Goal: Information Seeking & Learning: Learn about a topic

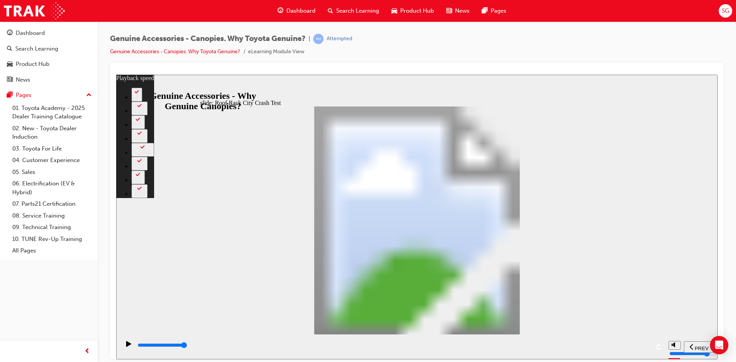
click at [127, 344] on icon "play/pause" at bounding box center [128, 344] width 5 height 6
type input "23"
type input "500"
type input "0"
type input "1800"
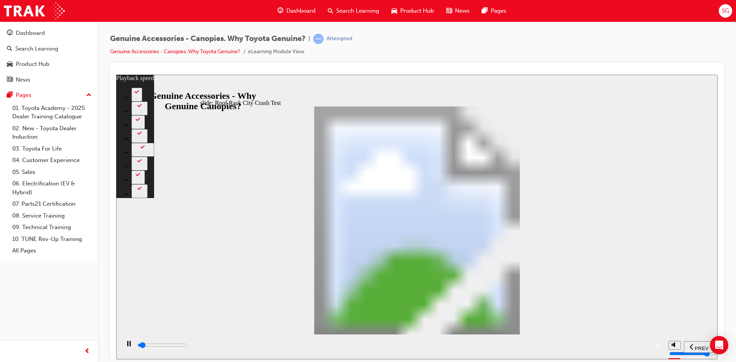
type input "0"
type input "1800"
type input "0"
type input "1800"
type input "0"
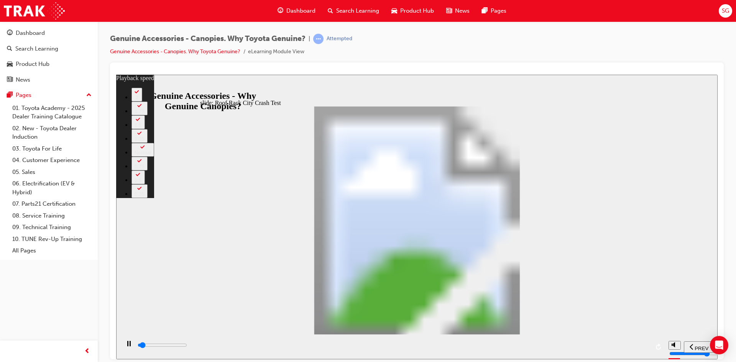
type input "1800"
type input "0"
type input "1900"
type input "0"
type input "1900"
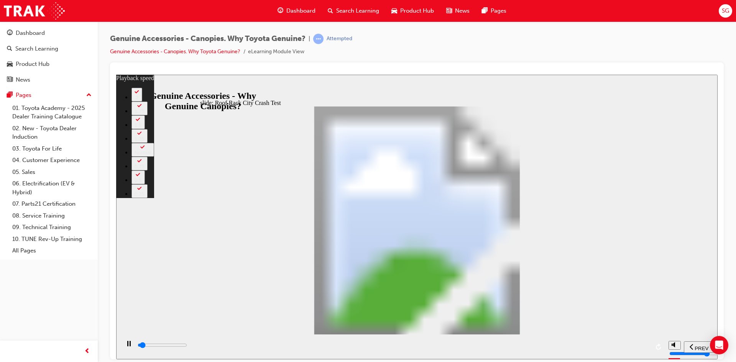
type input "0"
type input "1900"
type input "0"
type input "1900"
type input "0"
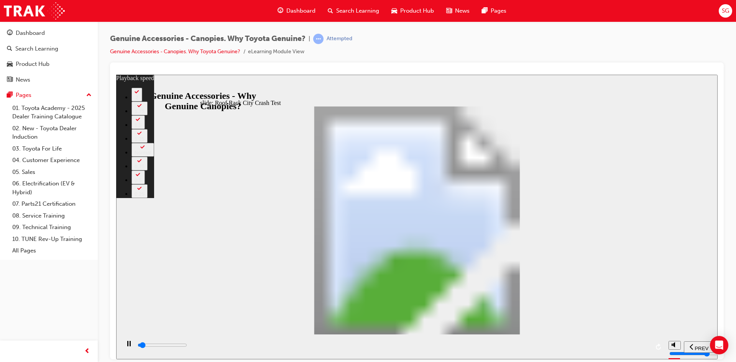
type input "1900"
type input "0"
type input "1900"
type input "0"
type input "2000"
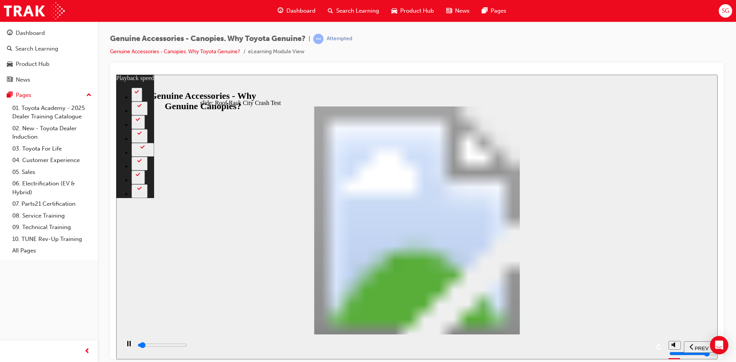
type input "0"
type input "2000"
type input "0"
type input "2000"
type input "0"
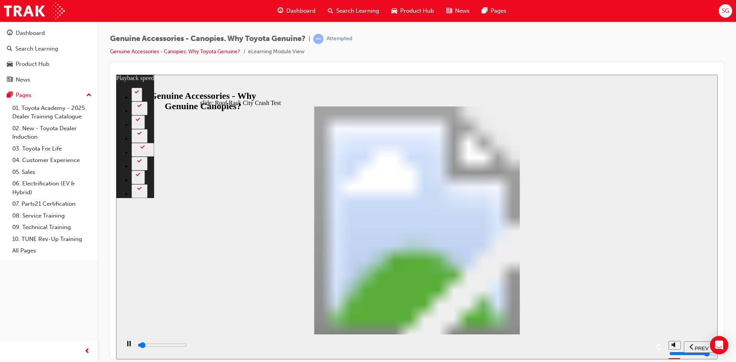
type input "2000"
type input "0"
type input "2000"
type input "0"
type input "2000"
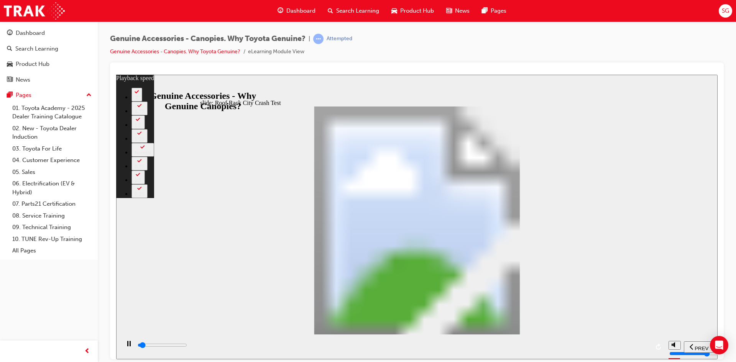
type input "0"
type input "2100"
type input "1"
type input "2100"
type input "1"
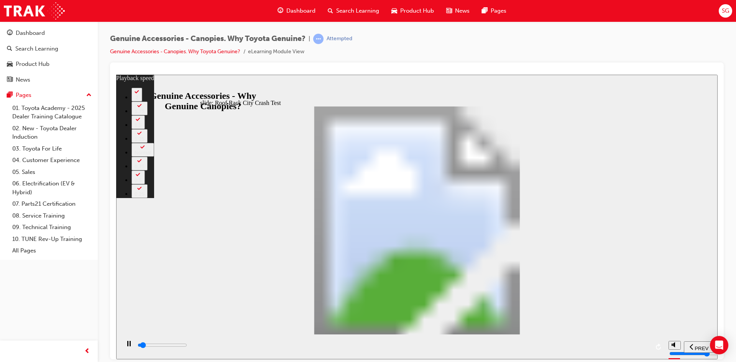
type input "2100"
type input "1"
type input "2100"
type input "1"
type input "2100"
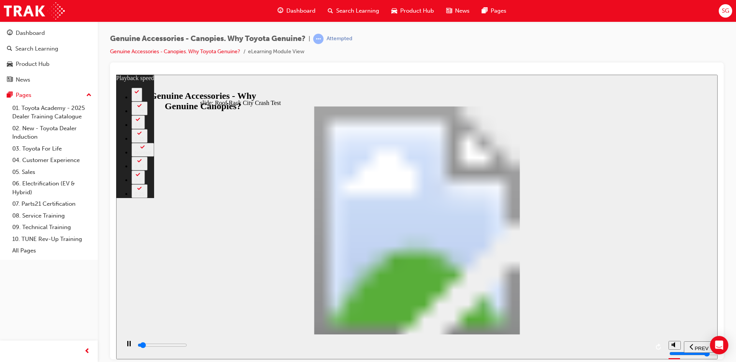
type input "1"
type input "2100"
type input "1"
type input "2200"
type input "1"
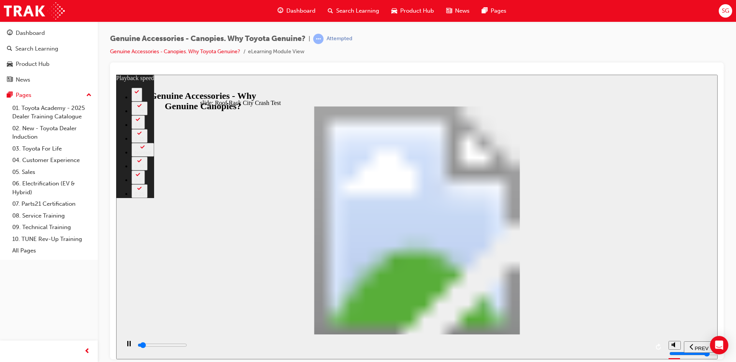
type input "2200"
type input "1"
type input "2200"
type input "1"
type input "2200"
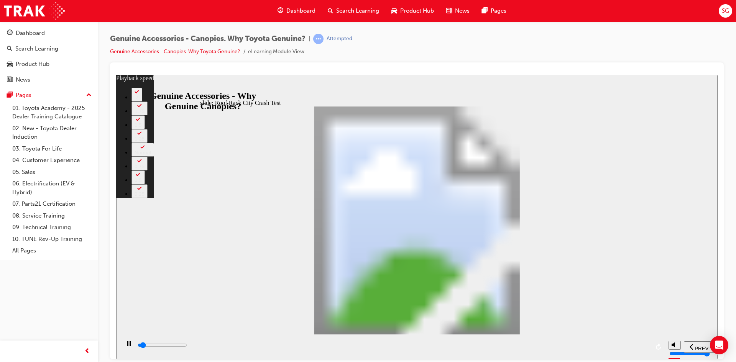
type input "1"
type input "2200"
type input "1"
type input "2200"
type input "1"
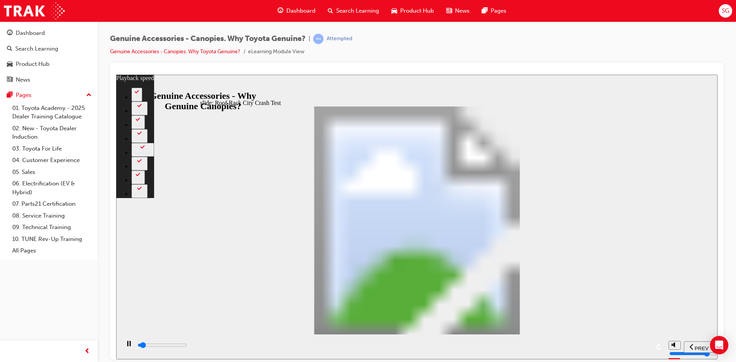
type input "2300"
type input "1"
type input "2300"
type input "1"
type input "2300"
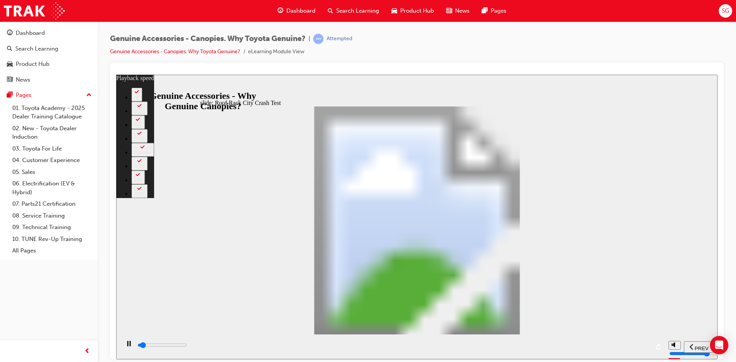
type input "1"
type input "2300"
type input "1"
type input "2300"
type input "1"
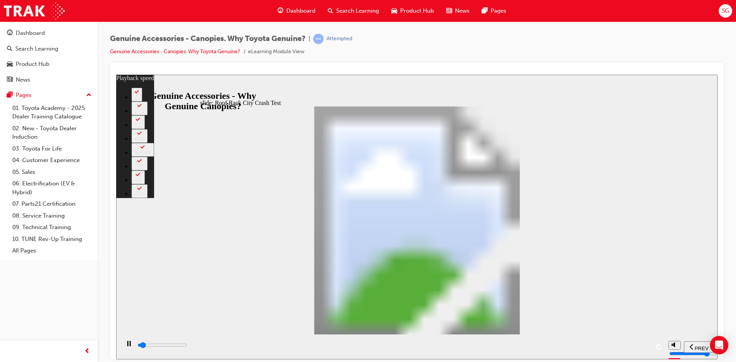
type input "2300"
type input "1"
type input "2400"
type input "1"
type input "2400"
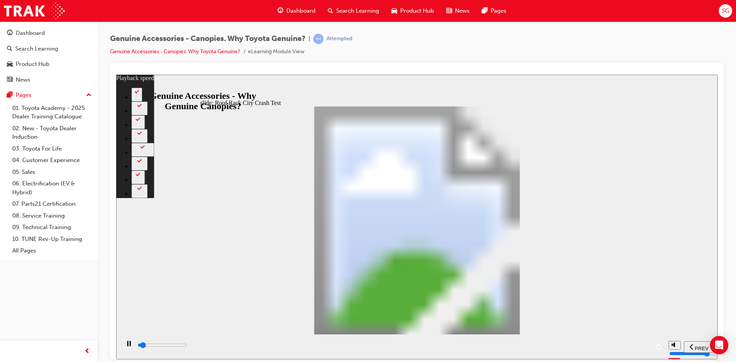
type input "1"
type input "2400"
type input "1"
type input "2400"
type input "1"
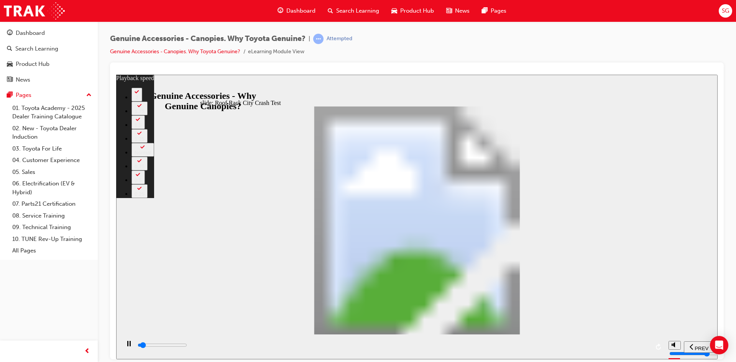
type input "2400"
type input "1"
type input "2400"
type input "1"
type input "2500"
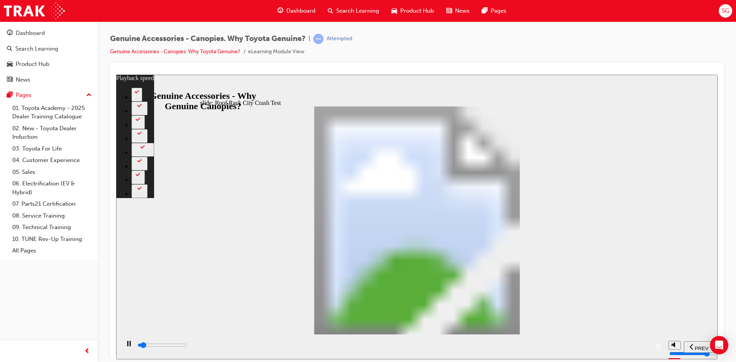
type input "1"
type input "2500"
type input "1"
type input "2500"
type input "1"
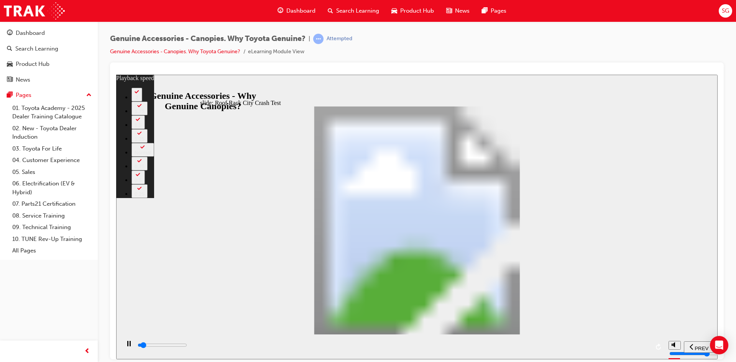
type input "2500"
type input "1"
type input "2500"
type input "1"
type input "2500"
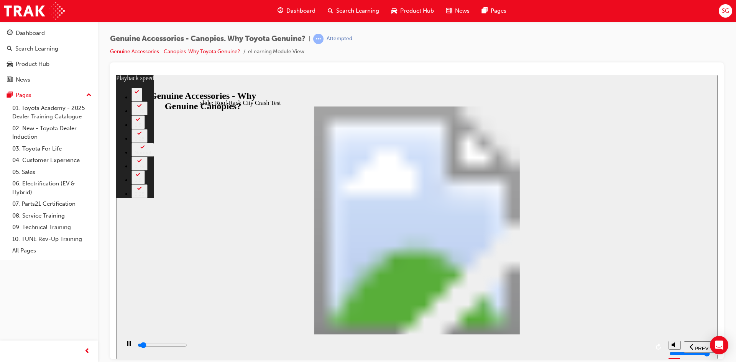
type input "1"
type input "2600"
type input "1"
type input "2600"
type input "1"
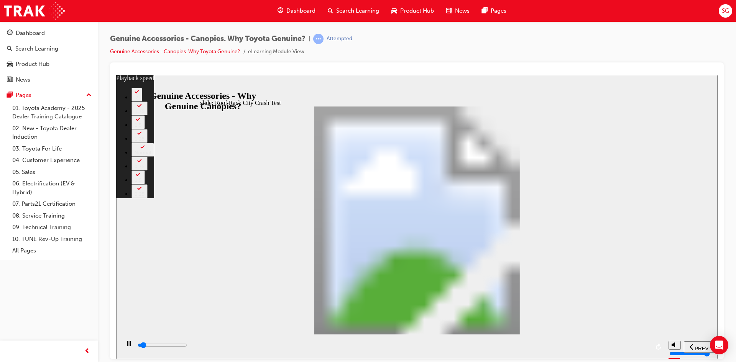
type input "2600"
type input "1"
type input "2600"
type input "1"
type input "2600"
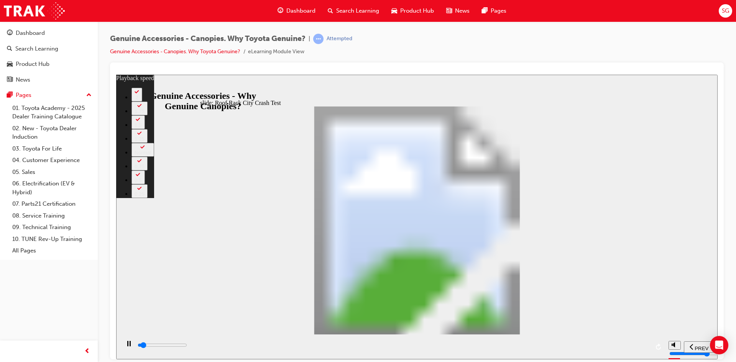
type input "1"
type input "2600"
type input "1"
type input "2700"
type input "1"
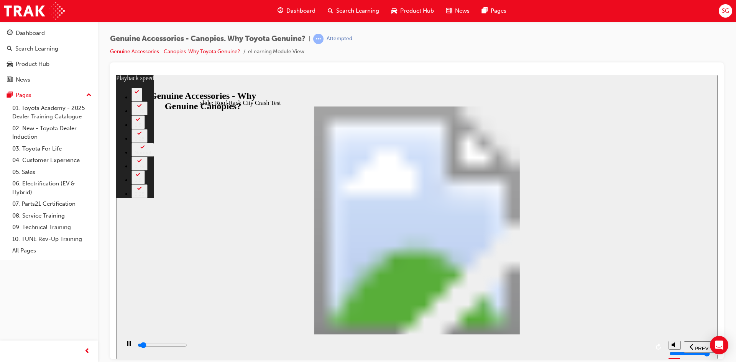
type input "2700"
type input "1"
type input "2700"
type input "1"
type input "2700"
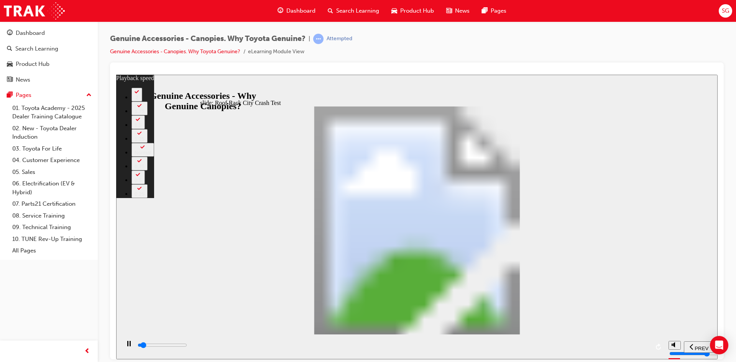
type input "1"
type input "2700"
type input "1"
type input "2700"
type input "1"
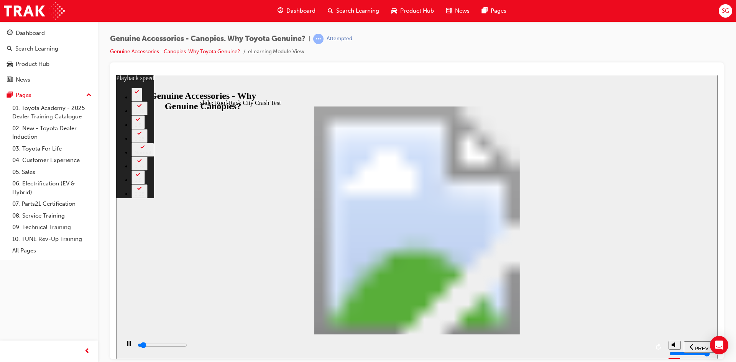
type input "2900"
type input "1"
type input "3100"
type input "2"
type input "3200"
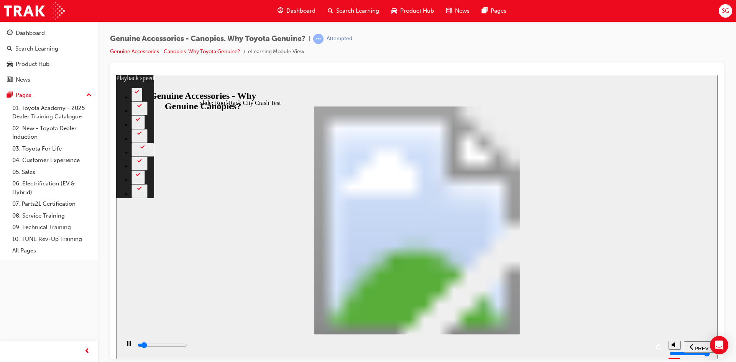
type input "2"
type input "3400"
type input "2"
type input "3700"
type input "2"
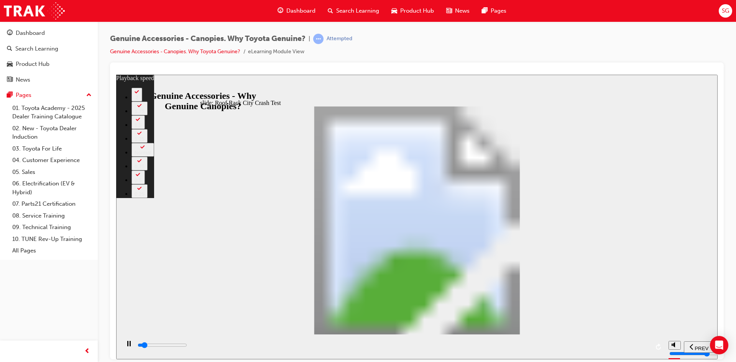
type input "3700"
type input "2"
type input "3900"
type input "2"
type input "4200"
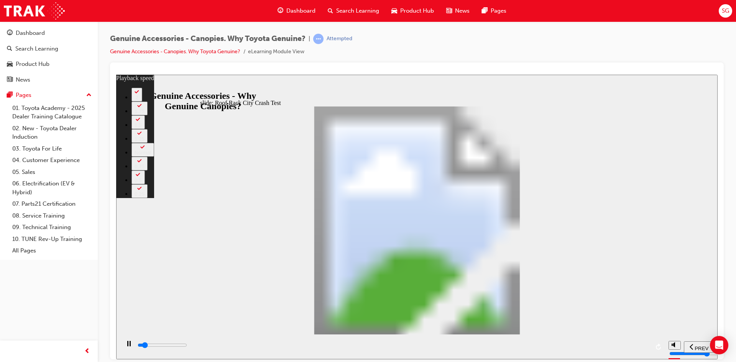
type input "3"
type input "4400"
type input "3"
type input "4700"
type input "23"
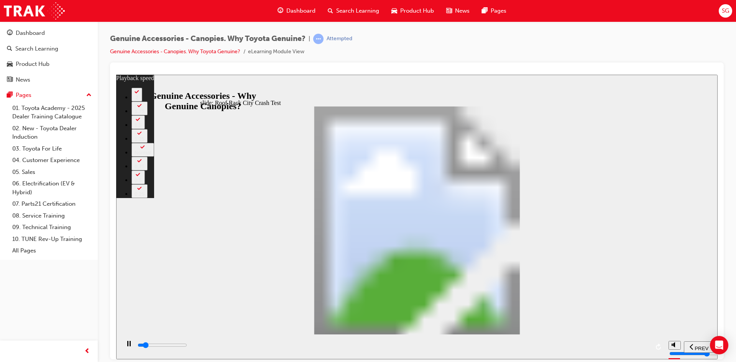
type input "41500"
click at [187, 347] on input "slide progress" at bounding box center [162, 345] width 49 height 6
type input "23"
type input "42100"
type input "23"
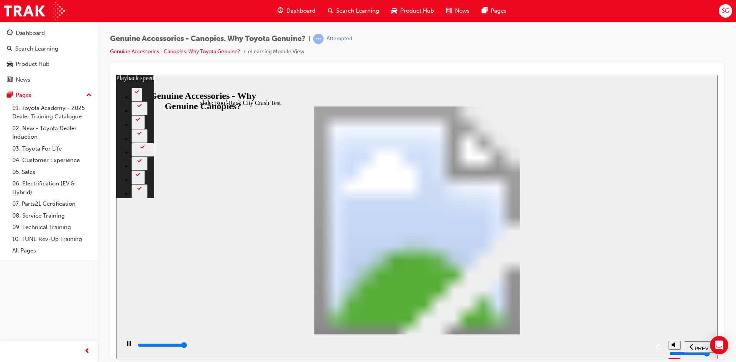
type input "42200"
type input "23"
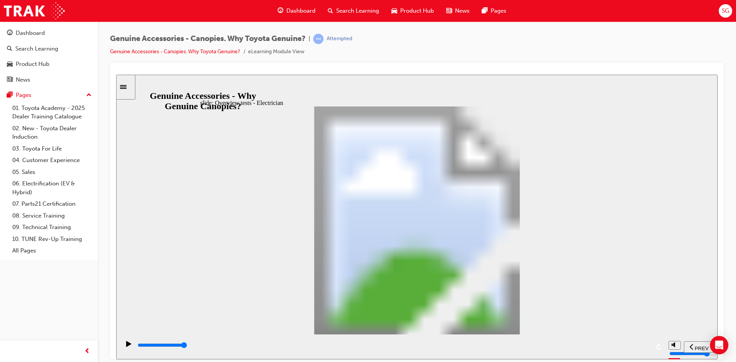
click at [187, 346] on input "slide progress" at bounding box center [162, 345] width 49 height 6
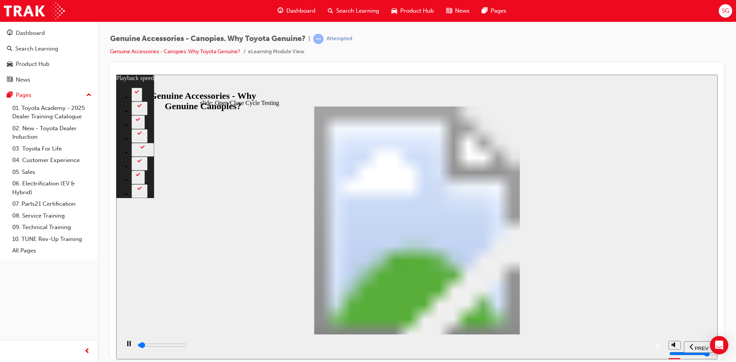
click at [641, 345] on div "playback controls" at bounding box center [393, 345] width 513 height 8
type input "34000"
type input "15"
type input "34100"
type input "15"
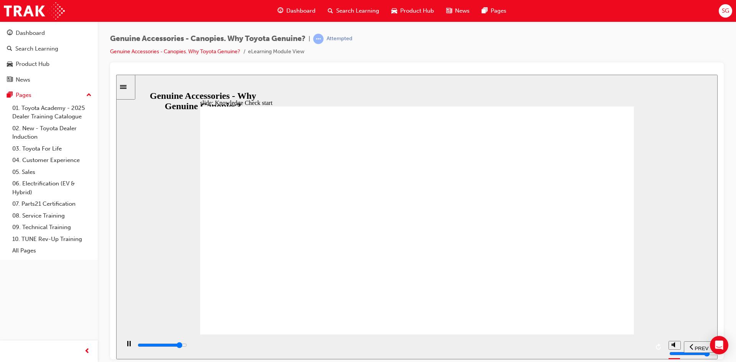
type input "9200"
radio input "true"
click at [684, 345] on span "SUBMIT" at bounding box center [690, 348] width 19 height 6
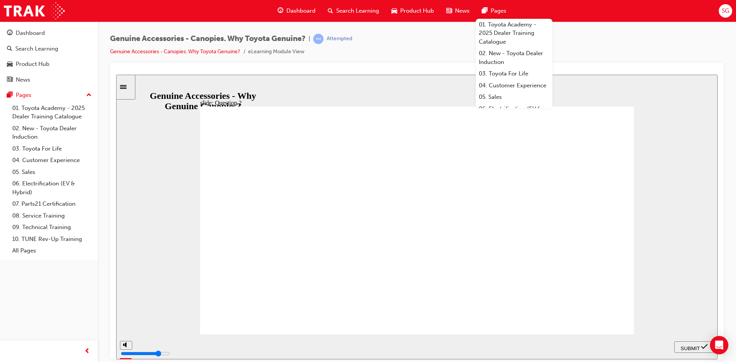
radio input "true"
click at [697, 346] on span "SUBMIT" at bounding box center [690, 348] width 19 height 6
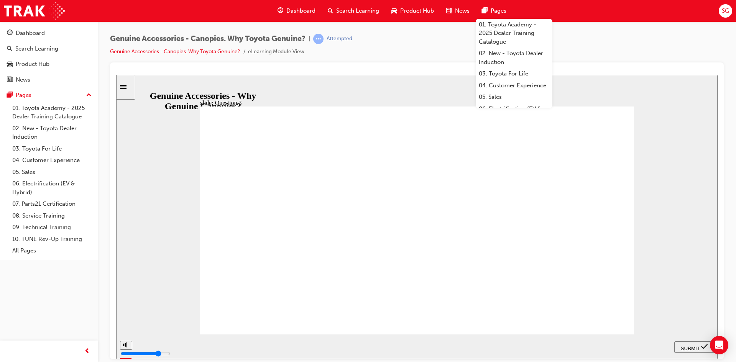
radio input "true"
click at [687, 345] on span "SUBMIT" at bounding box center [690, 348] width 19 height 6
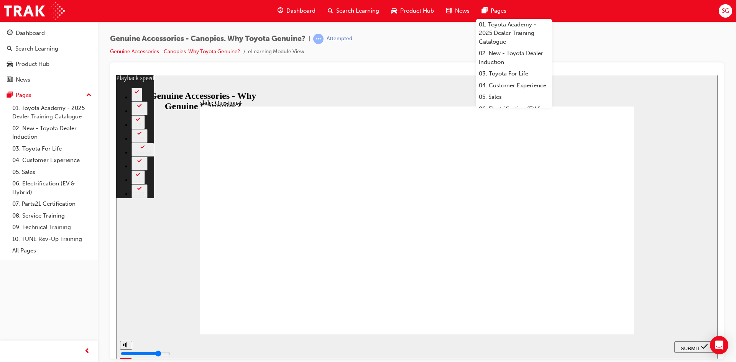
type input "8"
radio input "true"
click at [692, 345] on span "SUBMIT" at bounding box center [690, 348] width 19 height 6
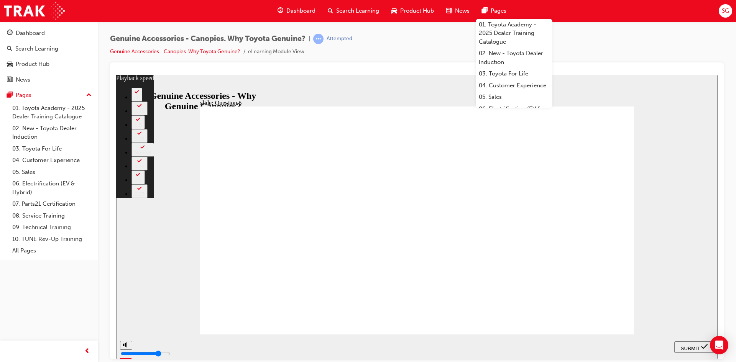
type input "12"
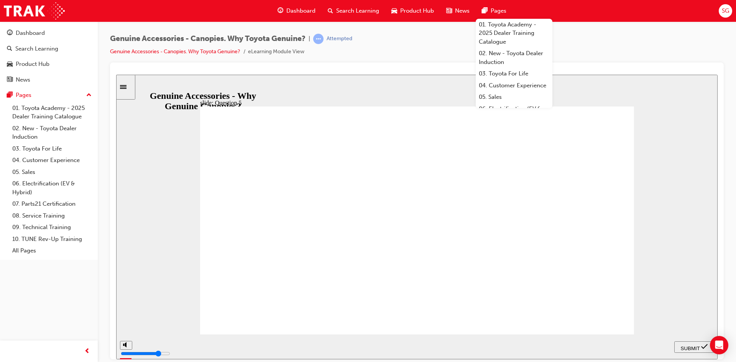
radio input "true"
click at [683, 345] on span "SUBMIT" at bounding box center [690, 348] width 19 height 6
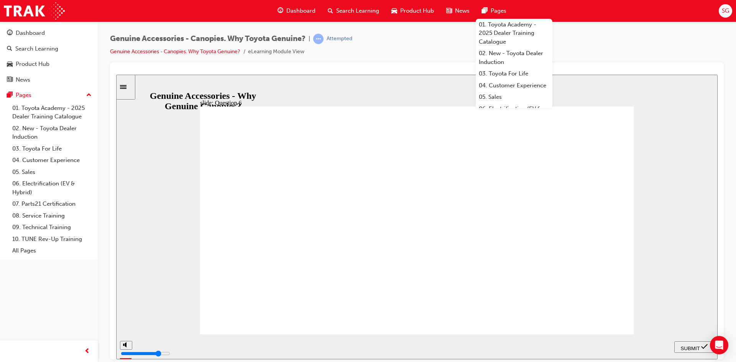
radio input "true"
click at [683, 343] on div "SUBMIT" at bounding box center [695, 347] width 34 height 8
radio input "true"
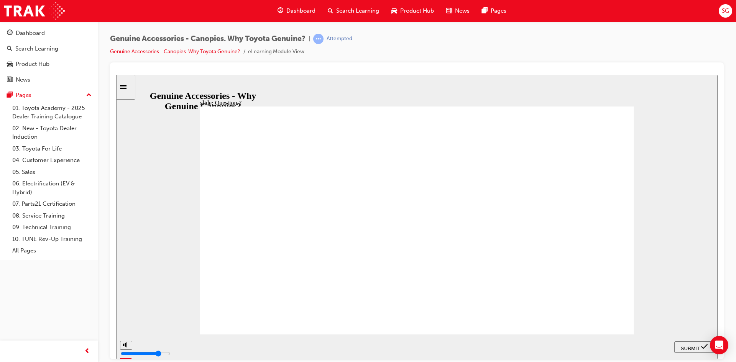
click at [695, 345] on span "SUBMIT" at bounding box center [690, 348] width 19 height 6
radio input "true"
click at [687, 345] on span "SUBMIT" at bounding box center [690, 348] width 19 height 6
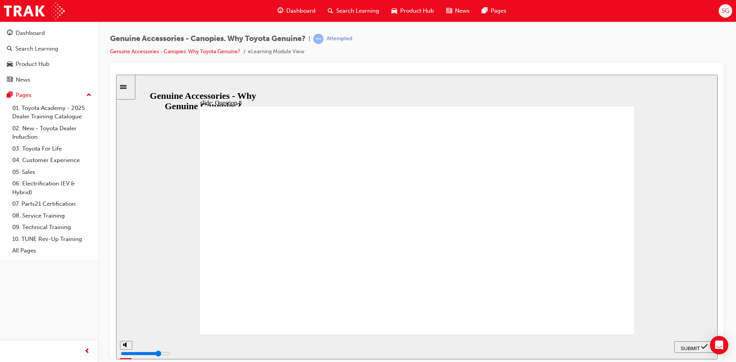
radio input "true"
click at [696, 348] on span "SUBMIT" at bounding box center [690, 348] width 19 height 6
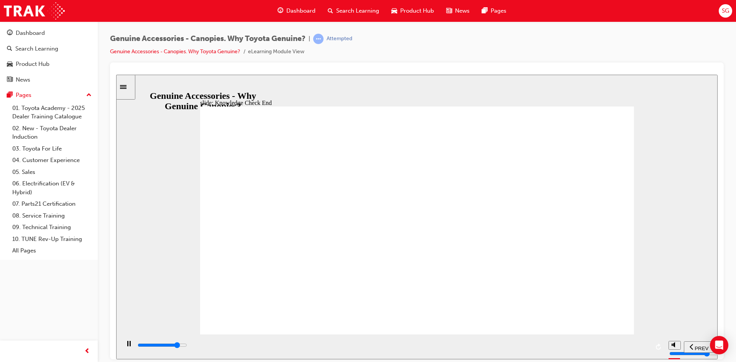
click at [187, 347] on input "slide progress" at bounding box center [162, 345] width 49 height 6
click at [641, 345] on div "playback controls" at bounding box center [393, 345] width 513 height 8
type input "11500"
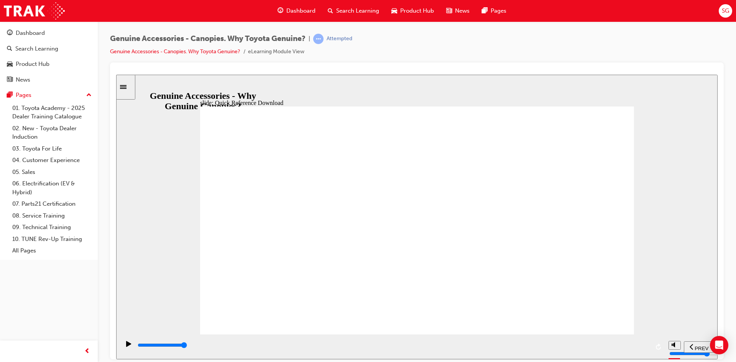
click at [283, 11] on div "Dashboard" at bounding box center [296, 11] width 50 height 16
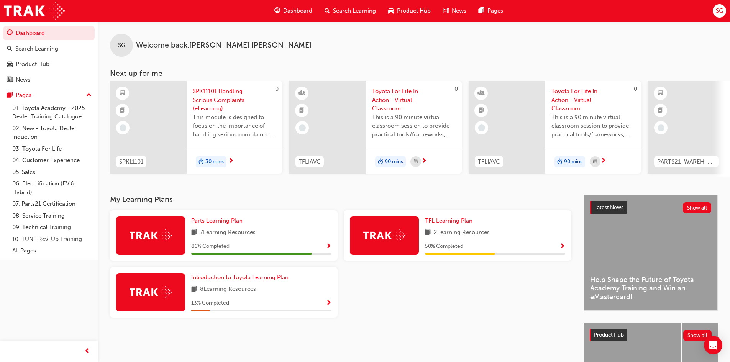
click at [211, 106] on span "SPK11101 Handling Serious Complaints (eLearning)" at bounding box center [235, 100] width 84 height 26
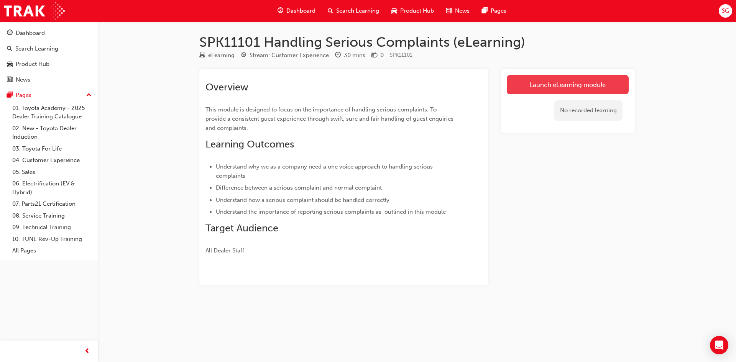
click at [549, 83] on link "Launch eLearning module" at bounding box center [568, 84] width 122 height 19
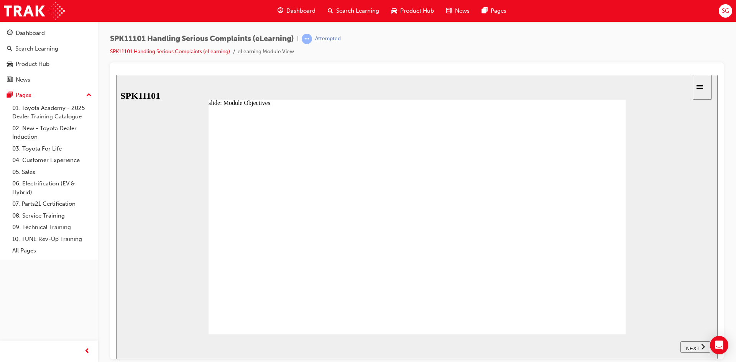
click at [686, 349] on span "NEXT" at bounding box center [692, 348] width 13 height 6
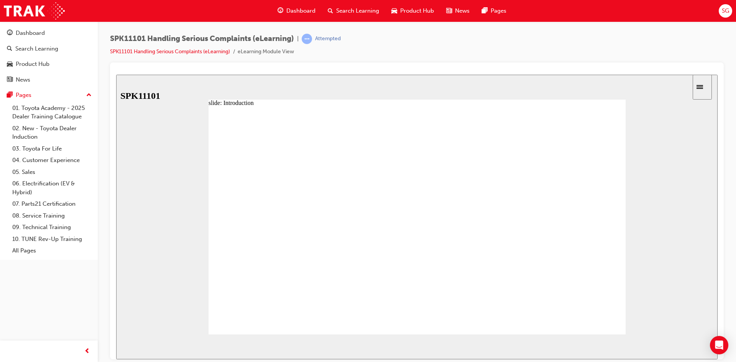
click at [610, 309] on div "Rectangle 1 Submit" at bounding box center [417, 223] width 417 height 235
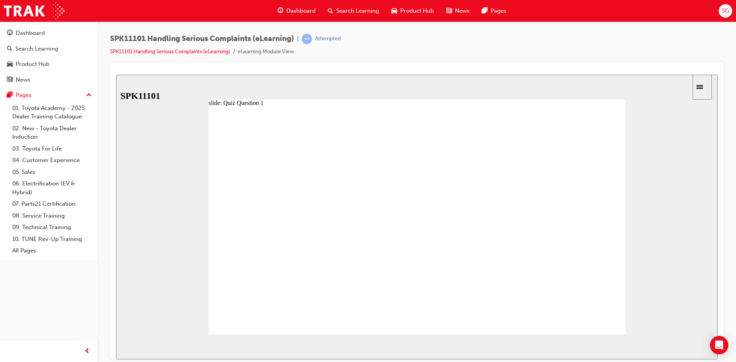
radio input "true"
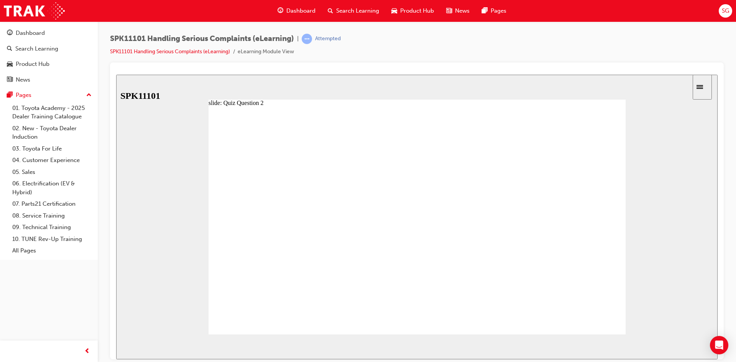
radio input "true"
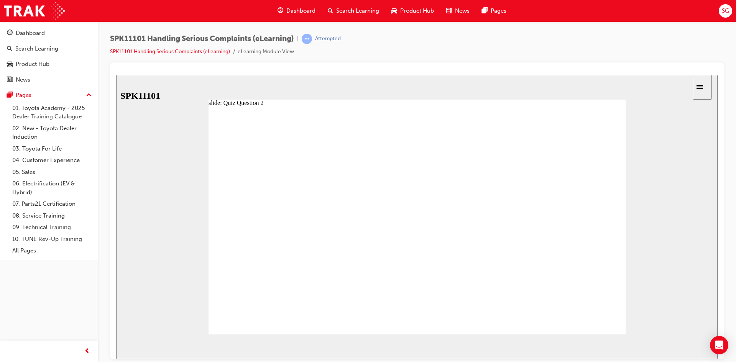
click at [694, 345] on span "NEXT" at bounding box center [692, 348] width 13 height 6
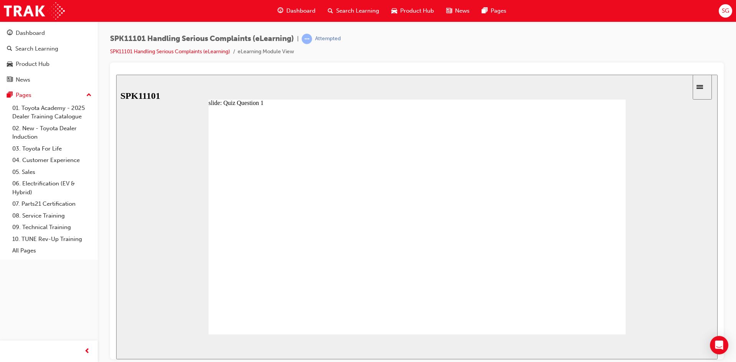
radio input "true"
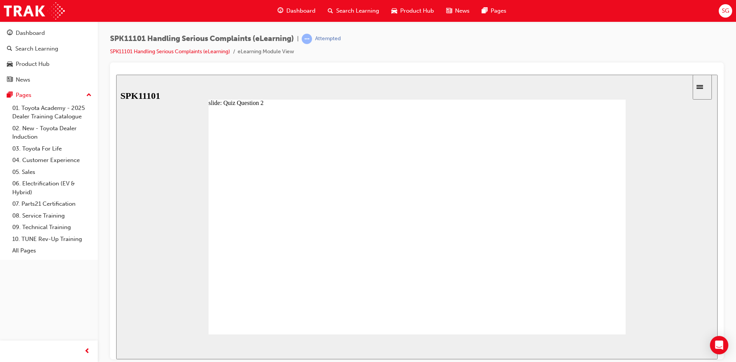
click at [689, 341] on button "NEXT" at bounding box center [696, 347] width 30 height 12
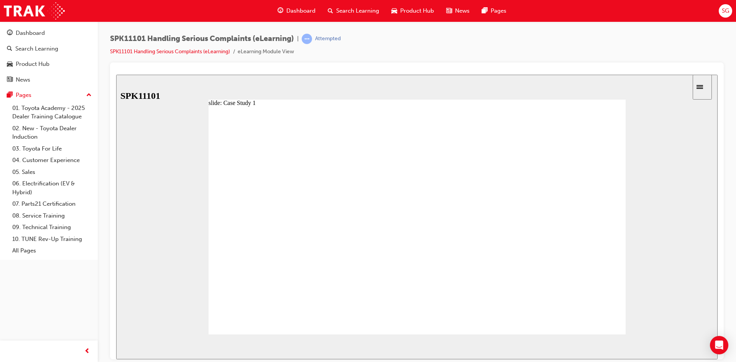
radio input "true"
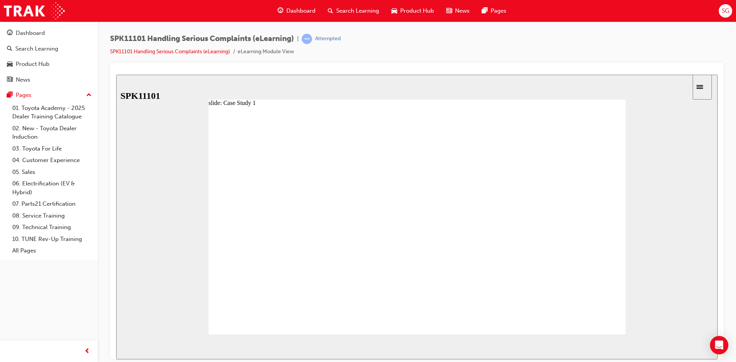
radio input "true"
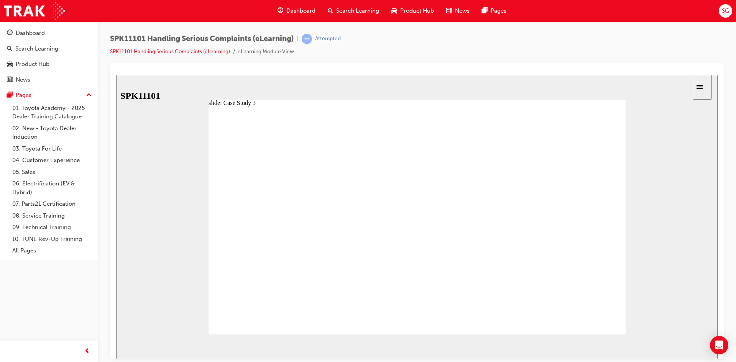
radio input "true"
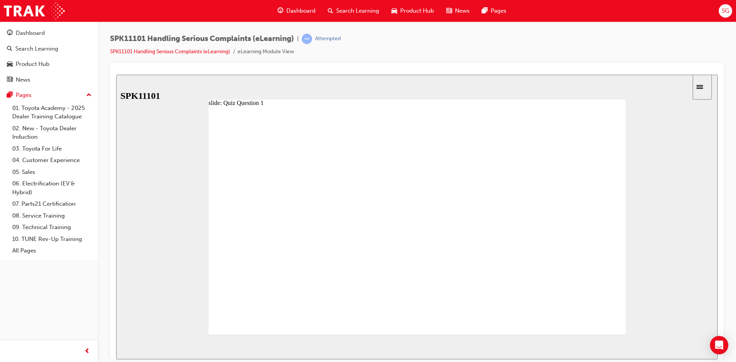
radio input "true"
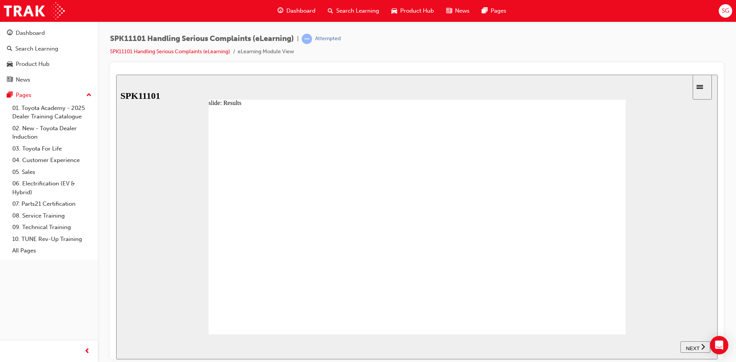
click at [694, 342] on button "NEXT" at bounding box center [696, 347] width 30 height 12
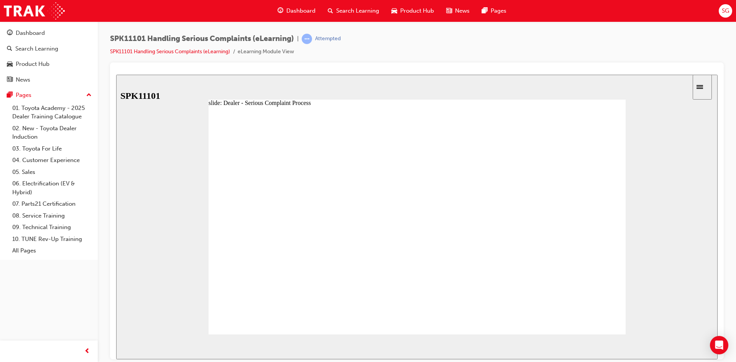
drag, startPoint x: 263, startPoint y: 187, endPoint x: 304, endPoint y: 185, distance: 41.4
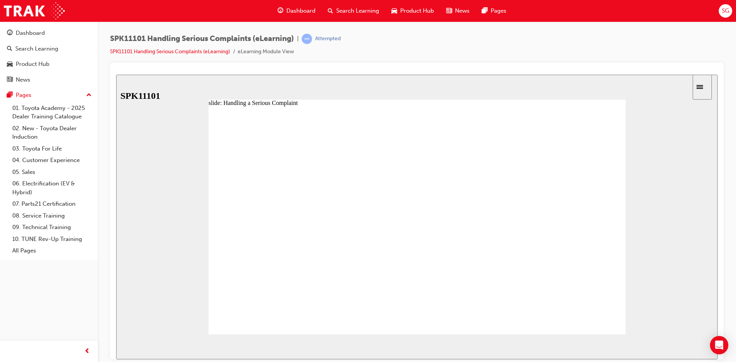
drag, startPoint x: 304, startPoint y: 185, endPoint x: 368, endPoint y: 193, distance: 63.8
drag, startPoint x: 352, startPoint y: 191, endPoint x: 424, endPoint y: 199, distance: 72.6
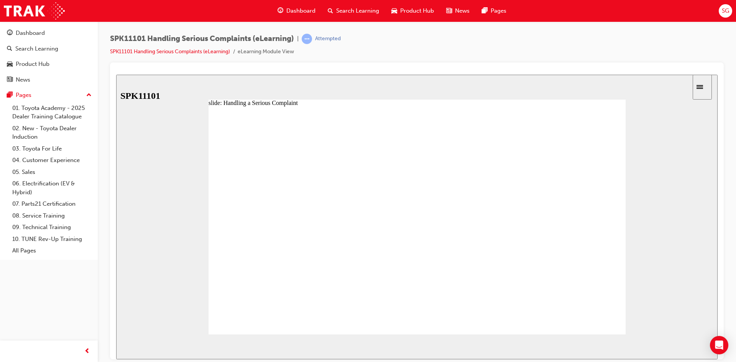
drag, startPoint x: 429, startPoint y: 191, endPoint x: 382, endPoint y: 191, distance: 47.2
drag, startPoint x: 396, startPoint y: 189, endPoint x: 423, endPoint y: 189, distance: 26.8
drag, startPoint x: 426, startPoint y: 189, endPoint x: 469, endPoint y: 187, distance: 43.4
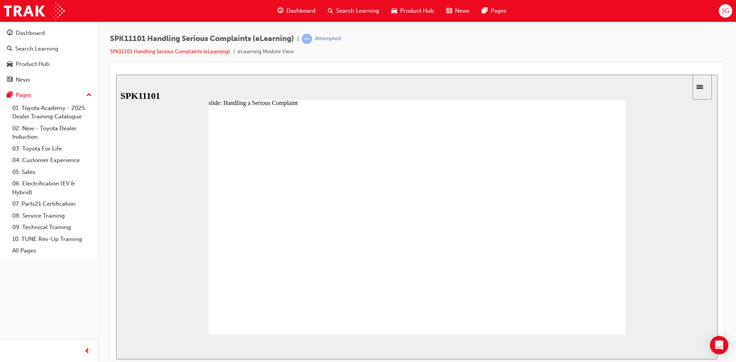
drag, startPoint x: 429, startPoint y: 188, endPoint x: 470, endPoint y: 190, distance: 41.1
drag, startPoint x: 480, startPoint y: 188, endPoint x: 509, endPoint y: 187, distance: 29.2
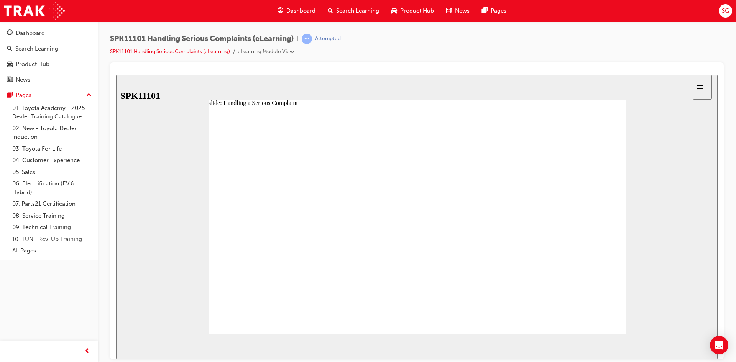
type input "7"
drag, startPoint x: 515, startPoint y: 191, endPoint x: 546, endPoint y: 192, distance: 30.3
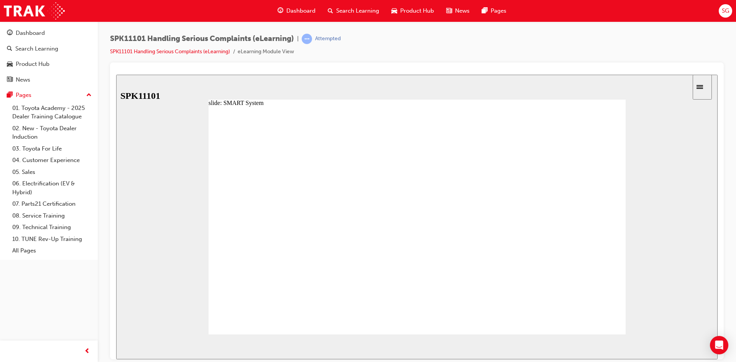
drag, startPoint x: 434, startPoint y: 288, endPoint x: 464, endPoint y: 287, distance: 29.5
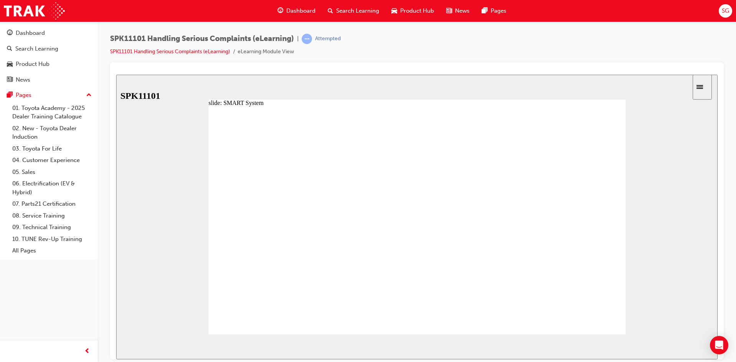
drag, startPoint x: 532, startPoint y: 185, endPoint x: 552, endPoint y: 231, distance: 50.3
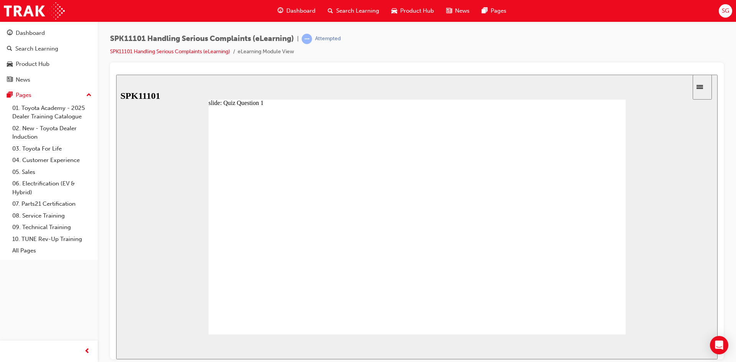
radio input "true"
drag, startPoint x: 327, startPoint y: 240, endPoint x: 332, endPoint y: 294, distance: 53.9
drag, startPoint x: 330, startPoint y: 294, endPoint x: 320, endPoint y: 219, distance: 75.8
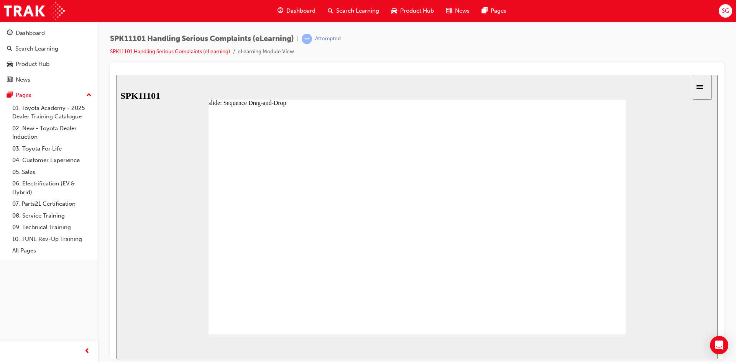
drag, startPoint x: 346, startPoint y: 277, endPoint x: 346, endPoint y: 253, distance: 23.8
drag, startPoint x: 314, startPoint y: 261, endPoint x: 312, endPoint y: 233, distance: 28.4
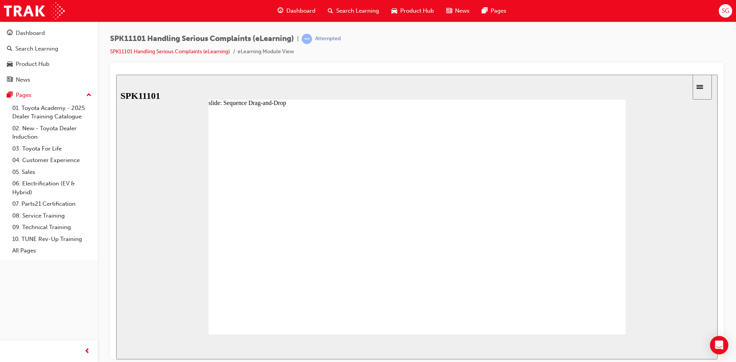
drag, startPoint x: 313, startPoint y: 256, endPoint x: 313, endPoint y: 234, distance: 22.2
drag, startPoint x: 314, startPoint y: 275, endPoint x: 314, endPoint y: 256, distance: 18.8
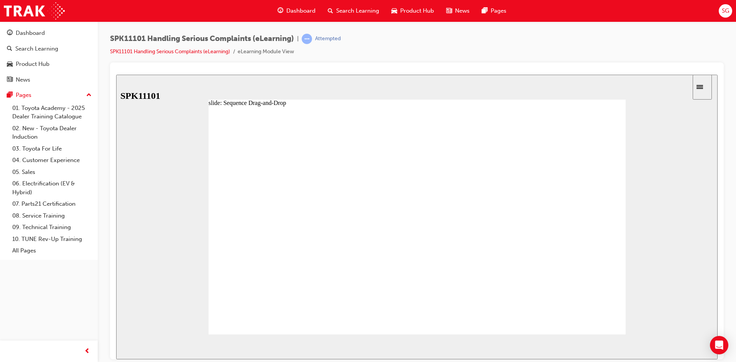
drag, startPoint x: 308, startPoint y: 294, endPoint x: 304, endPoint y: 272, distance: 22.1
drag, startPoint x: 301, startPoint y: 279, endPoint x: 301, endPoint y: 251, distance: 28.4
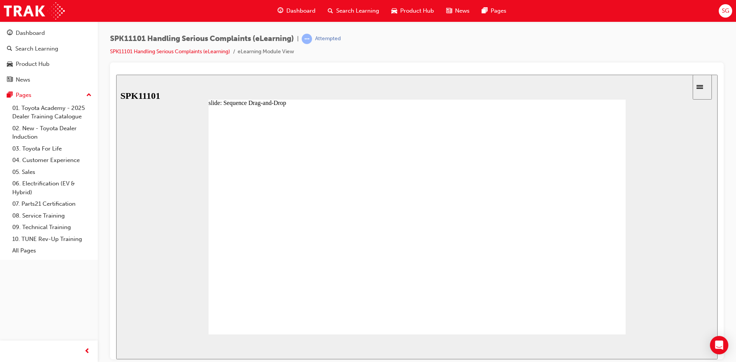
drag, startPoint x: 306, startPoint y: 225, endPoint x: 309, endPoint y: 299, distance: 73.7
drag, startPoint x: 298, startPoint y: 283, endPoint x: 299, endPoint y: 298, distance: 15.0
drag, startPoint x: 299, startPoint y: 298, endPoint x: 294, endPoint y: 280, distance: 19.4
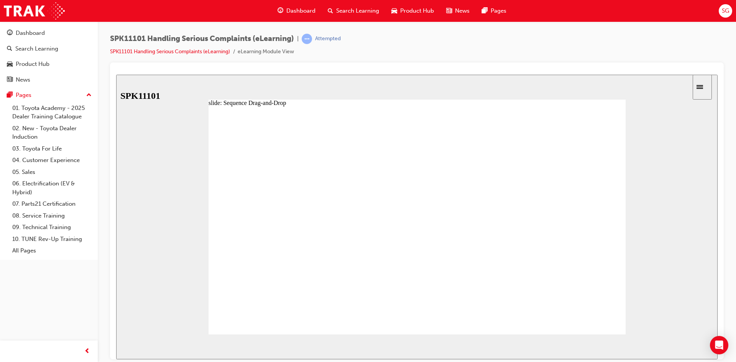
drag, startPoint x: 303, startPoint y: 237, endPoint x: 303, endPoint y: 224, distance: 13.0
drag, startPoint x: 310, startPoint y: 242, endPoint x: 306, endPoint y: 220, distance: 22.9
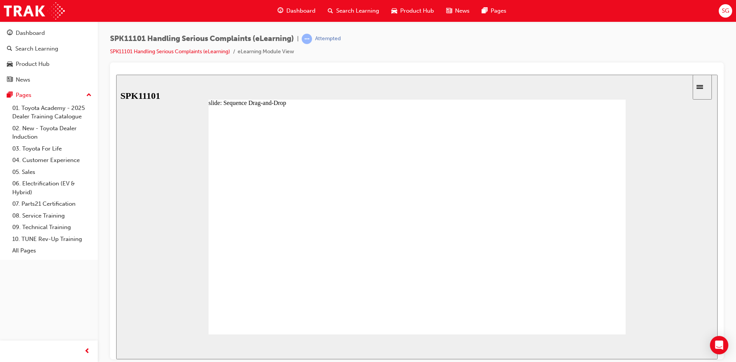
drag, startPoint x: 312, startPoint y: 260, endPoint x: 312, endPoint y: 240, distance: 19.9
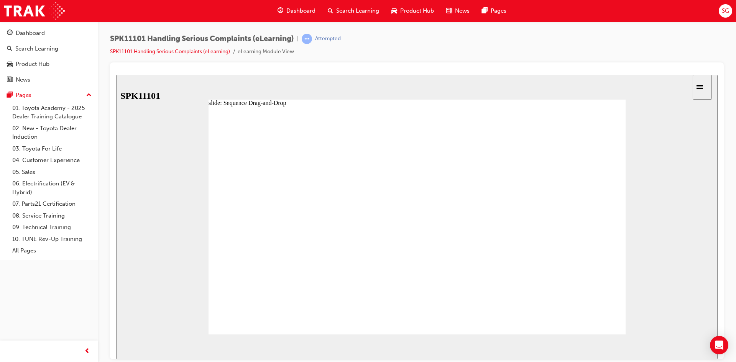
drag, startPoint x: 304, startPoint y: 285, endPoint x: 306, endPoint y: 260, distance: 25.0
drag, startPoint x: 305, startPoint y: 299, endPoint x: 305, endPoint y: 272, distance: 27.2
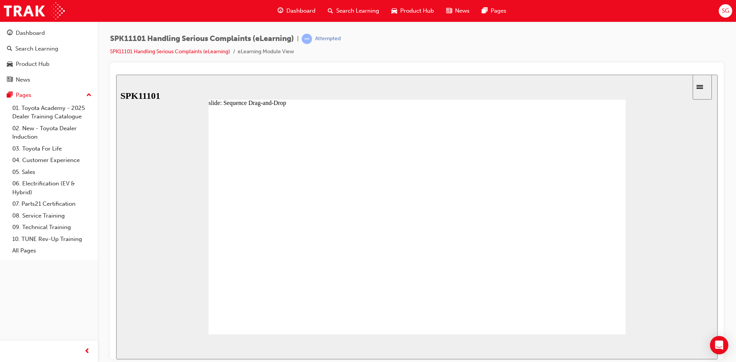
drag, startPoint x: 305, startPoint y: 224, endPoint x: 303, endPoint y: 205, distance: 19.4
drag, startPoint x: 305, startPoint y: 239, endPoint x: 306, endPoint y: 235, distance: 4.4
drag, startPoint x: 304, startPoint y: 225, endPoint x: 306, endPoint y: 199, distance: 25.8
drag, startPoint x: 304, startPoint y: 282, endPoint x: 304, endPoint y: 310, distance: 28.0
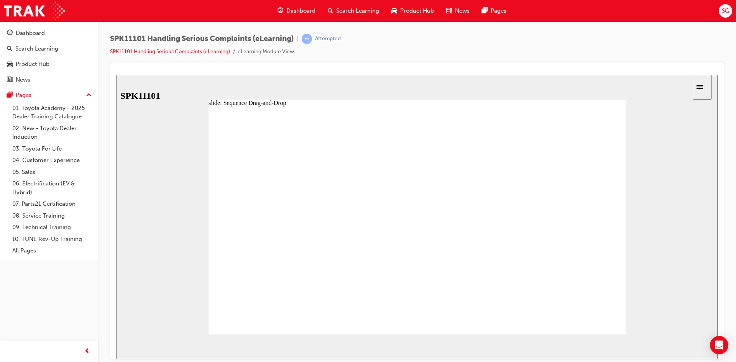
drag, startPoint x: 312, startPoint y: 265, endPoint x: 311, endPoint y: 224, distance: 41.0
drag, startPoint x: 320, startPoint y: 279, endPoint x: 322, endPoint y: 237, distance: 42.2
drag, startPoint x: 323, startPoint y: 244, endPoint x: 322, endPoint y: 223, distance: 20.7
drag, startPoint x: 319, startPoint y: 276, endPoint x: 316, endPoint y: 257, distance: 19.4
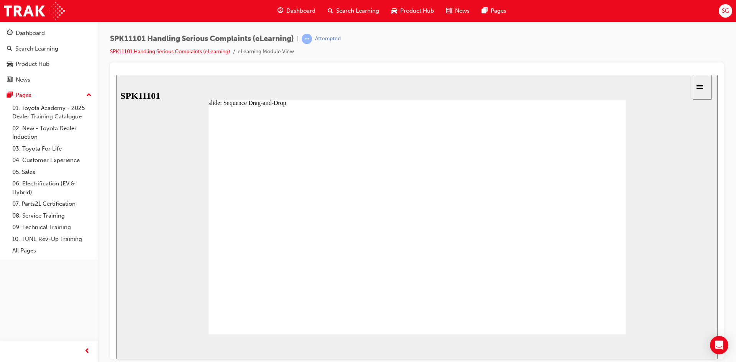
drag, startPoint x: 367, startPoint y: 303, endPoint x: 354, endPoint y: 225, distance: 78.2
drag, startPoint x: 310, startPoint y: 261, endPoint x: 315, endPoint y: 239, distance: 22.0
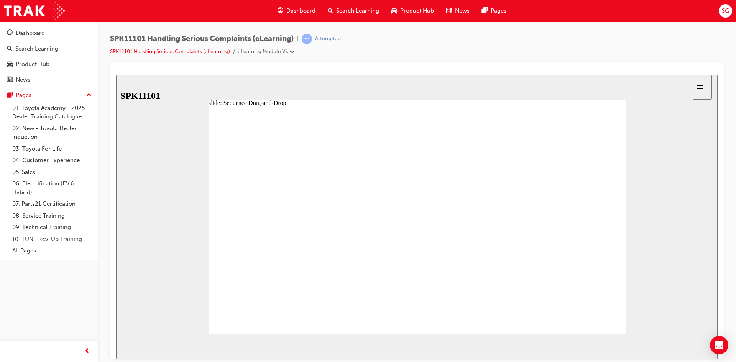
drag, startPoint x: 318, startPoint y: 242, endPoint x: 319, endPoint y: 260, distance: 18.4
drag, startPoint x: 316, startPoint y: 274, endPoint x: 319, endPoint y: 238, distance: 36.2
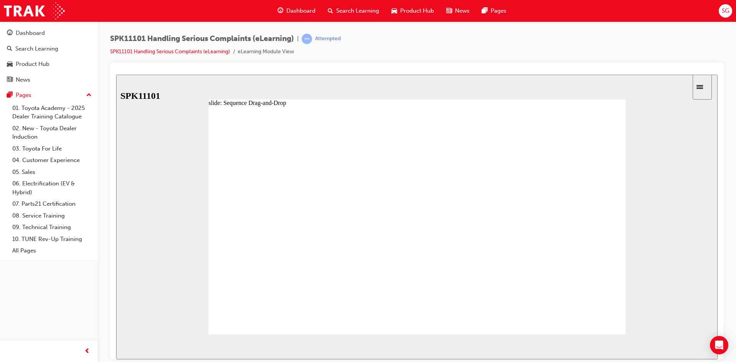
drag, startPoint x: 314, startPoint y: 275, endPoint x: 316, endPoint y: 255, distance: 19.6
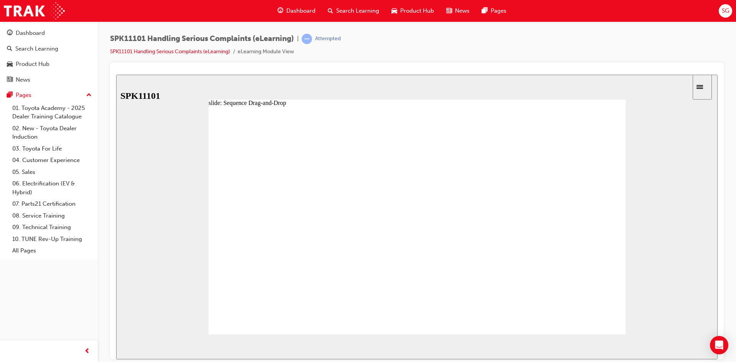
drag, startPoint x: 310, startPoint y: 255, endPoint x: 312, endPoint y: 237, distance: 18.5
drag, startPoint x: 320, startPoint y: 272, endPoint x: 317, endPoint y: 255, distance: 17.0
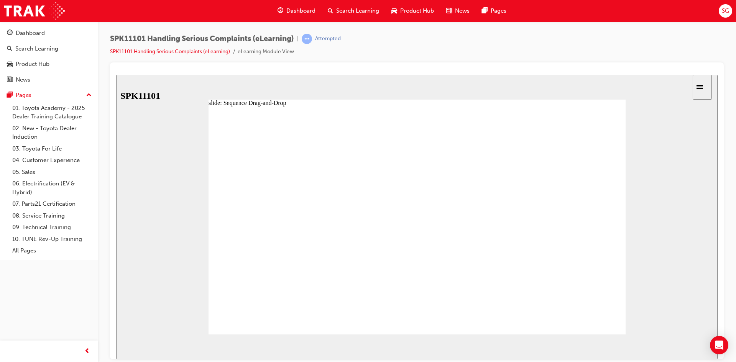
drag, startPoint x: 304, startPoint y: 228, endPoint x: 318, endPoint y: 284, distance: 58.0
drag, startPoint x: 311, startPoint y: 277, endPoint x: 312, endPoint y: 260, distance: 16.6
drag, startPoint x: 314, startPoint y: 246, endPoint x: 313, endPoint y: 228, distance: 17.7
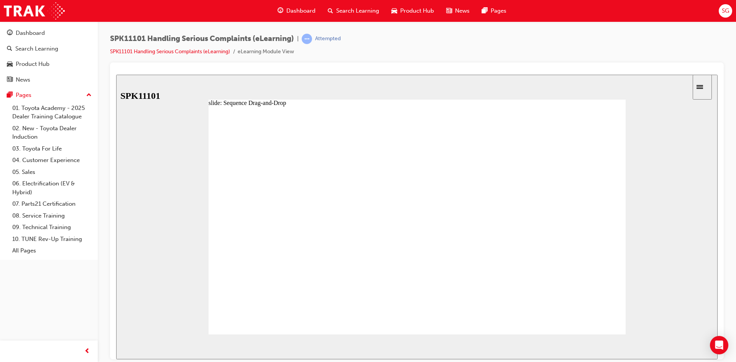
drag, startPoint x: 311, startPoint y: 257, endPoint x: 312, endPoint y: 243, distance: 13.5
drag, startPoint x: 316, startPoint y: 256, endPoint x: 314, endPoint y: 237, distance: 19.2
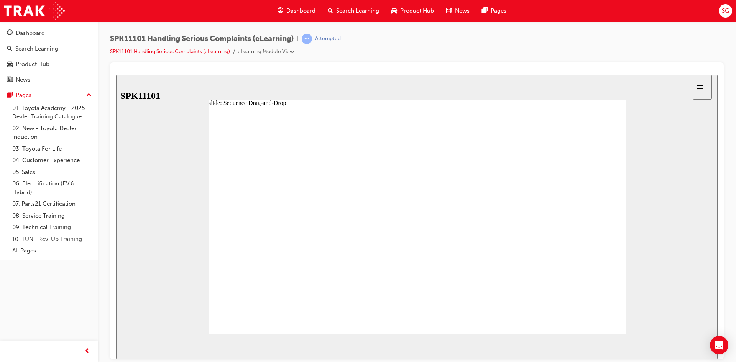
drag, startPoint x: 305, startPoint y: 263, endPoint x: 308, endPoint y: 224, distance: 38.4
drag, startPoint x: 308, startPoint y: 255, endPoint x: 308, endPoint y: 239, distance: 15.7
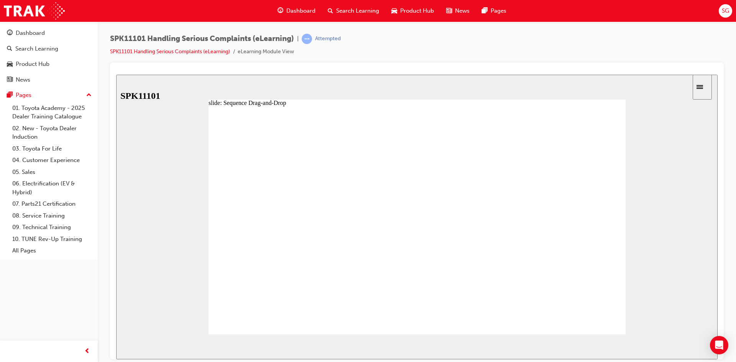
drag, startPoint x: 299, startPoint y: 243, endPoint x: 306, endPoint y: 285, distance: 42.4
drag, startPoint x: 304, startPoint y: 246, endPoint x: 301, endPoint y: 225, distance: 20.5
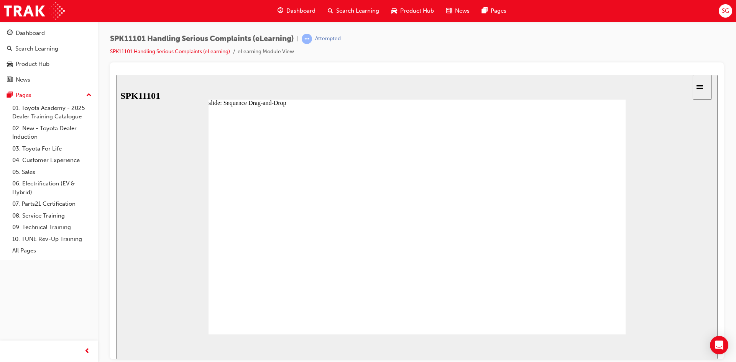
drag, startPoint x: 343, startPoint y: 278, endPoint x: 339, endPoint y: 222, distance: 56.1
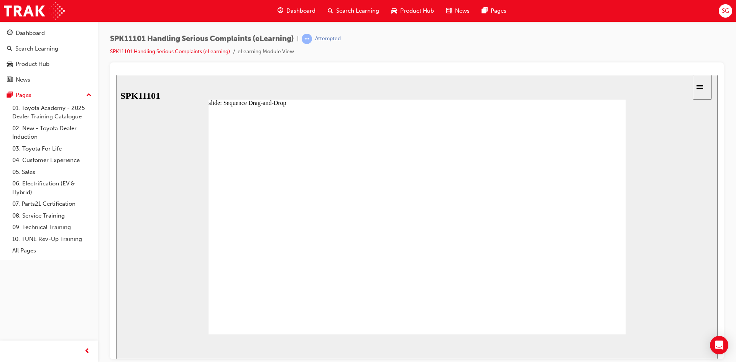
drag, startPoint x: 308, startPoint y: 251, endPoint x: 305, endPoint y: 239, distance: 12.3
drag, startPoint x: 304, startPoint y: 273, endPoint x: 302, endPoint y: 256, distance: 17.4
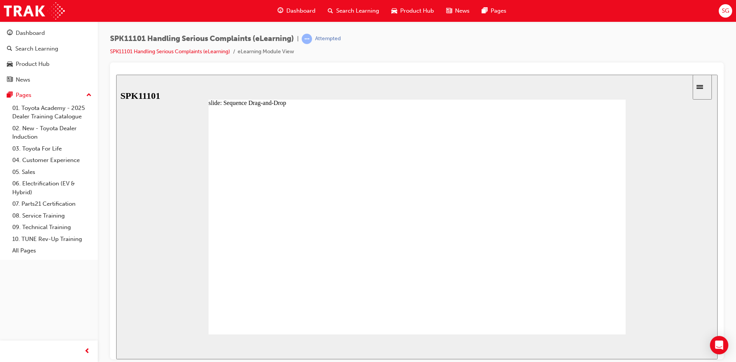
drag, startPoint x: 315, startPoint y: 254, endPoint x: 311, endPoint y: 237, distance: 17.6
drag, startPoint x: 301, startPoint y: 283, endPoint x: 297, endPoint y: 253, distance: 30.2
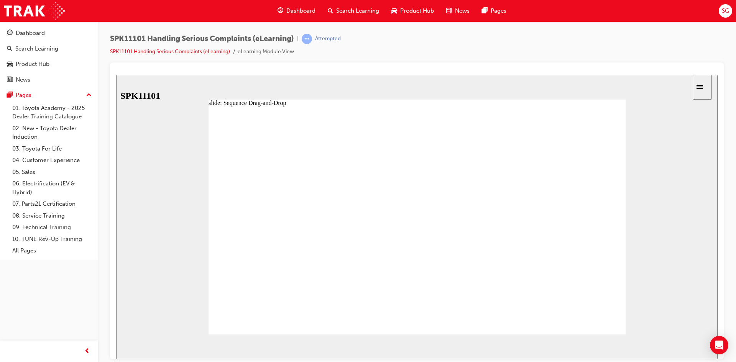
drag, startPoint x: 348, startPoint y: 243, endPoint x: 343, endPoint y: 208, distance: 35.6
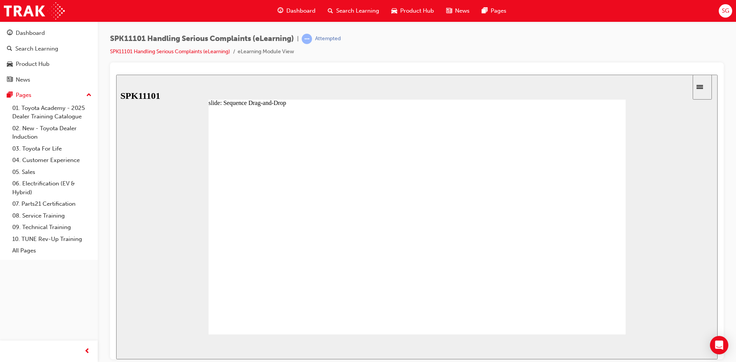
drag, startPoint x: 301, startPoint y: 276, endPoint x: 296, endPoint y: 216, distance: 60.1
drag, startPoint x: 300, startPoint y: 272, endPoint x: 300, endPoint y: 238, distance: 34.1
drag, startPoint x: 301, startPoint y: 264, endPoint x: 304, endPoint y: 280, distance: 16.1
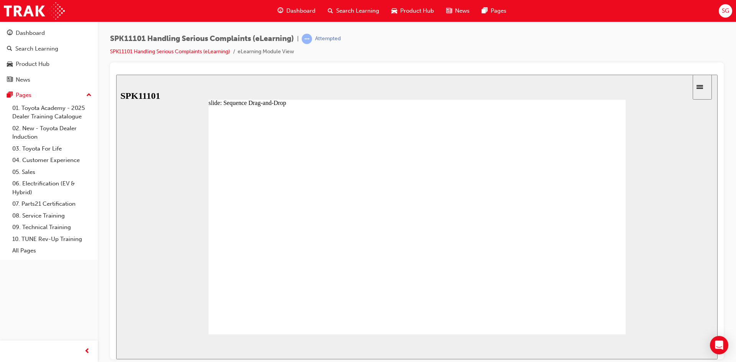
drag, startPoint x: 304, startPoint y: 280, endPoint x: 304, endPoint y: 265, distance: 15.0
drag, startPoint x: 310, startPoint y: 246, endPoint x: 306, endPoint y: 224, distance: 22.7
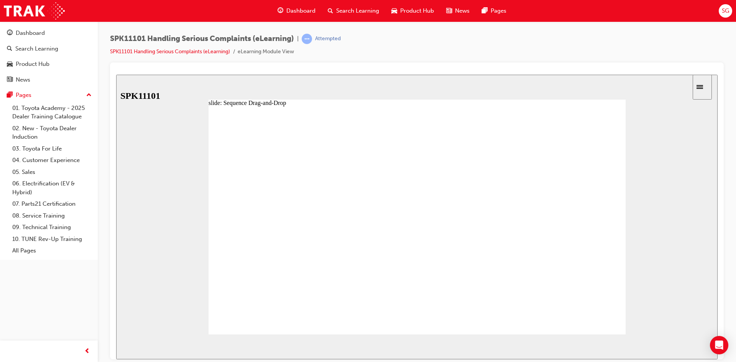
drag, startPoint x: 304, startPoint y: 259, endPoint x: 304, endPoint y: 241, distance: 18.0
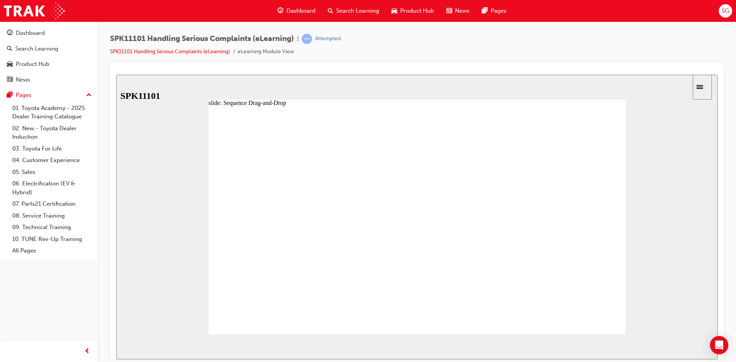
drag, startPoint x: 306, startPoint y: 241, endPoint x: 303, endPoint y: 222, distance: 19.7
drag, startPoint x: 302, startPoint y: 257, endPoint x: 303, endPoint y: 237, distance: 20.3
drag, startPoint x: 303, startPoint y: 239, endPoint x: 303, endPoint y: 233, distance: 6.1
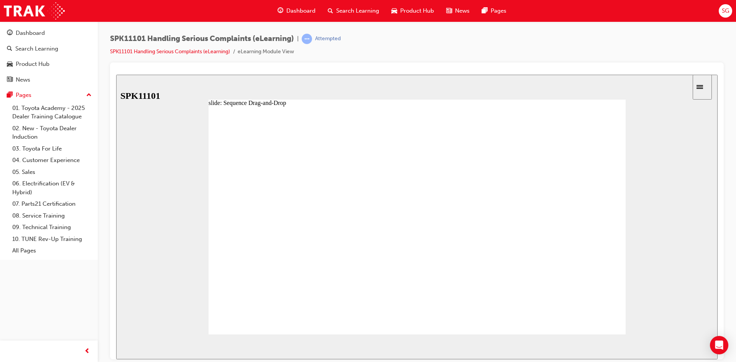
drag, startPoint x: 303, startPoint y: 242, endPoint x: 299, endPoint y: 220, distance: 22.6
drag, startPoint x: 298, startPoint y: 281, endPoint x: 296, endPoint y: 221, distance: 59.8
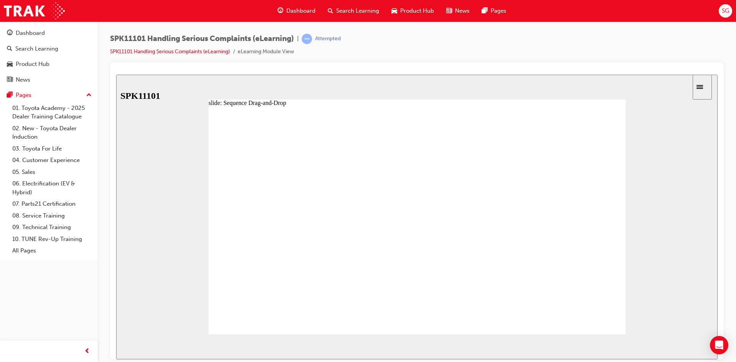
click at [52, 162] on link "04. Customer Experience" at bounding box center [52, 161] width 86 height 12
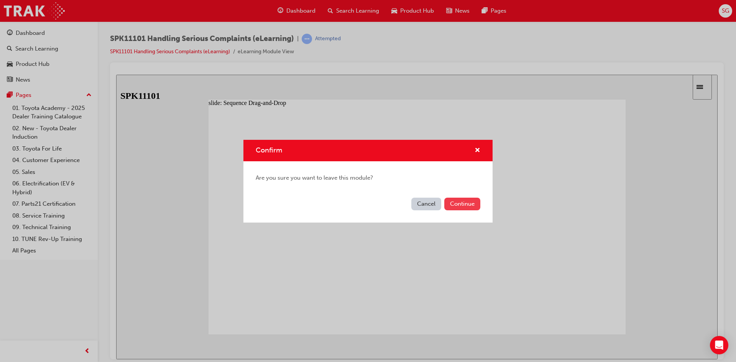
click at [473, 203] on button "Continue" at bounding box center [462, 204] width 36 height 13
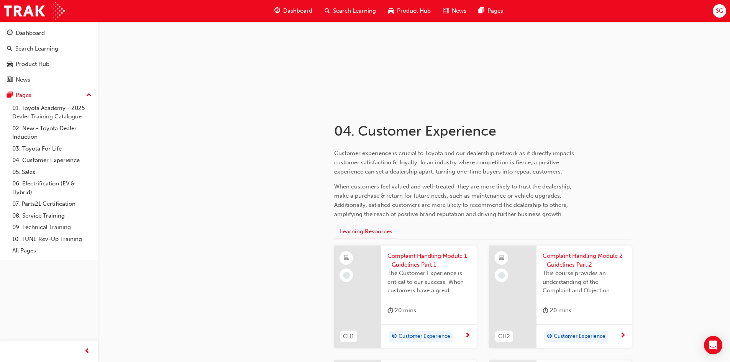
scroll to position [77, 0]
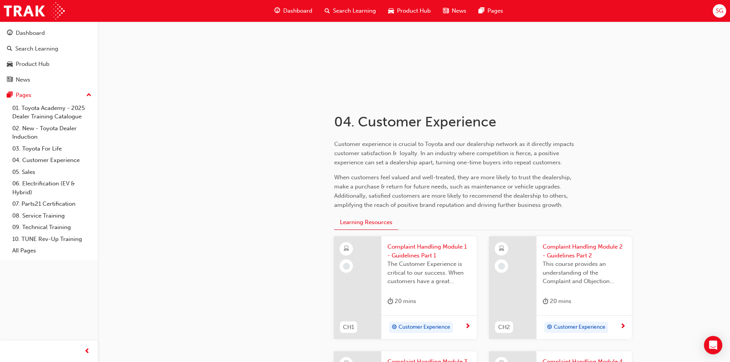
click at [470, 324] on span "next-icon" at bounding box center [468, 327] width 6 height 7
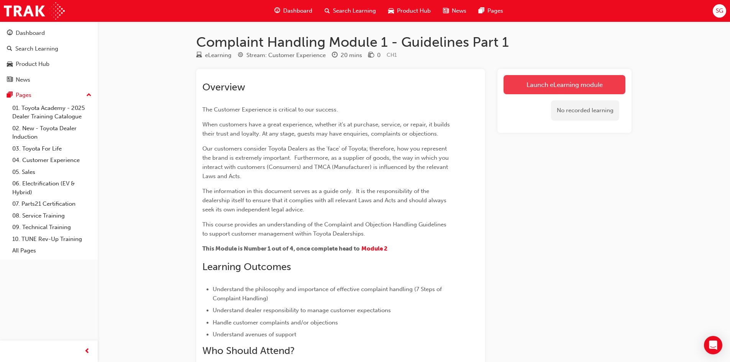
click at [576, 79] on link "Launch eLearning module" at bounding box center [565, 84] width 122 height 19
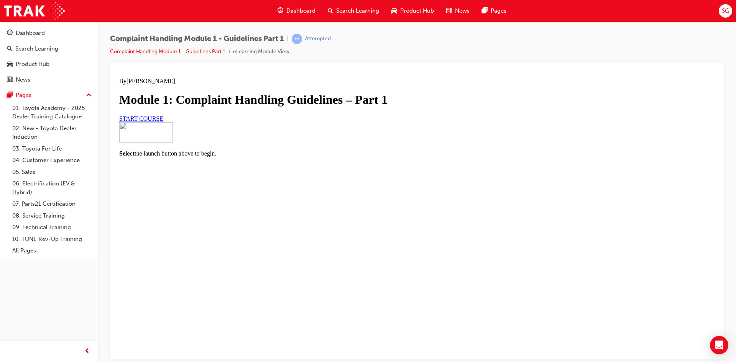
click at [294, 15] on span "Dashboard" at bounding box center [300, 11] width 29 height 9
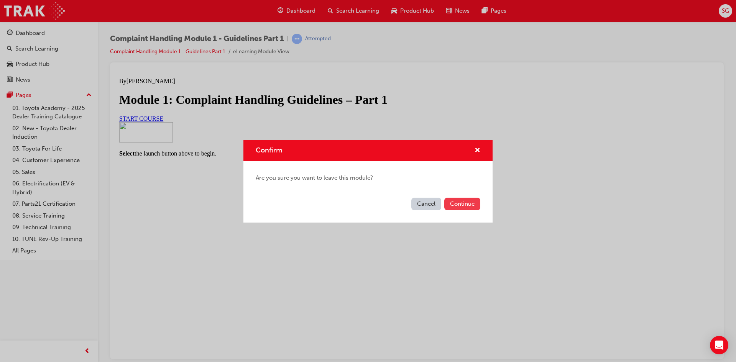
click at [466, 210] on button "Continue" at bounding box center [462, 204] width 36 height 13
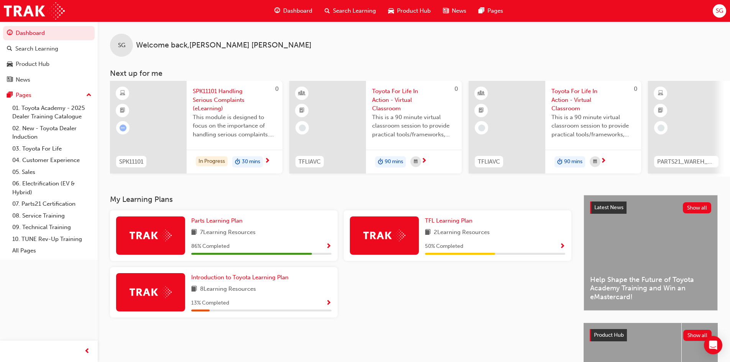
click at [234, 110] on span "SPK11101 Handling Serious Complaints (eLearning)" at bounding box center [235, 100] width 84 height 26
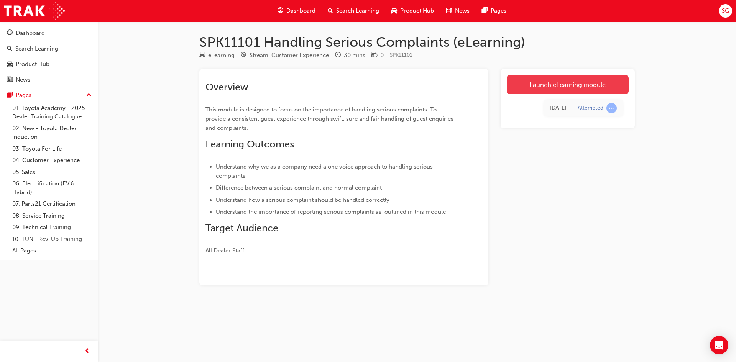
click at [551, 79] on link "Launch eLearning module" at bounding box center [568, 84] width 122 height 19
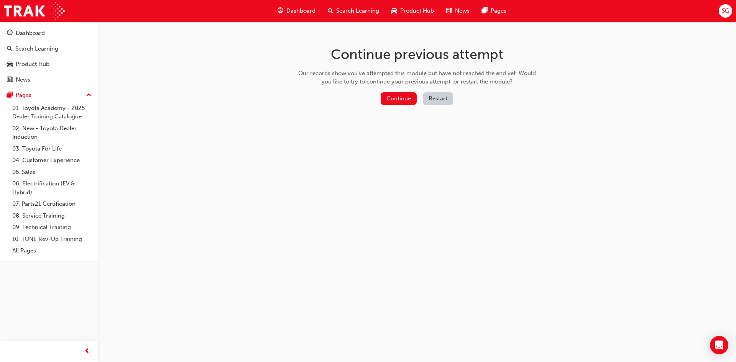
click at [445, 99] on button "Restart" at bounding box center [438, 98] width 30 height 13
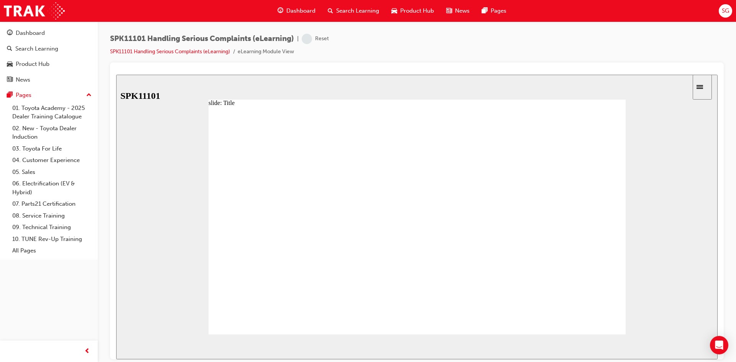
click at [697, 345] on span "NEXT" at bounding box center [692, 348] width 13 height 6
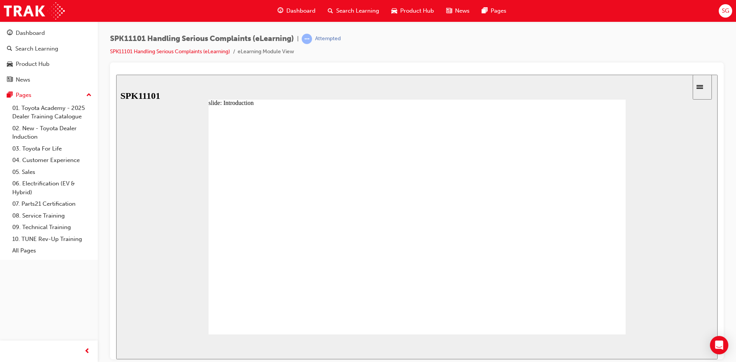
radio input "true"
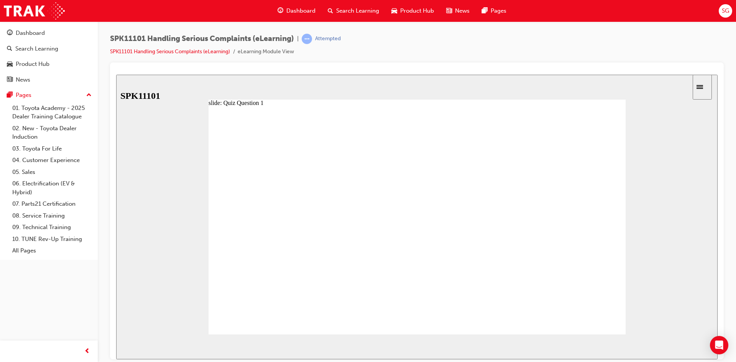
radio input "true"
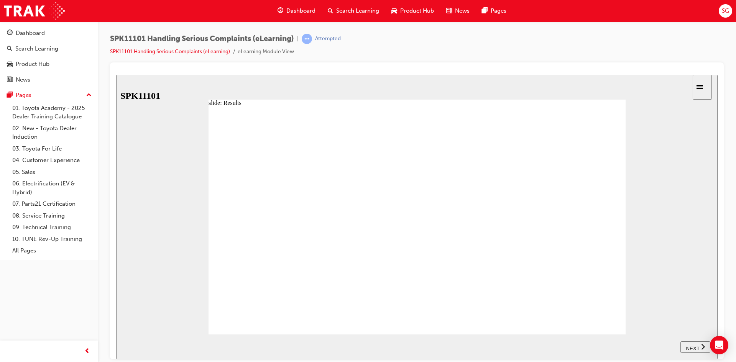
click at [692, 341] on button "NEXT" at bounding box center [696, 347] width 30 height 12
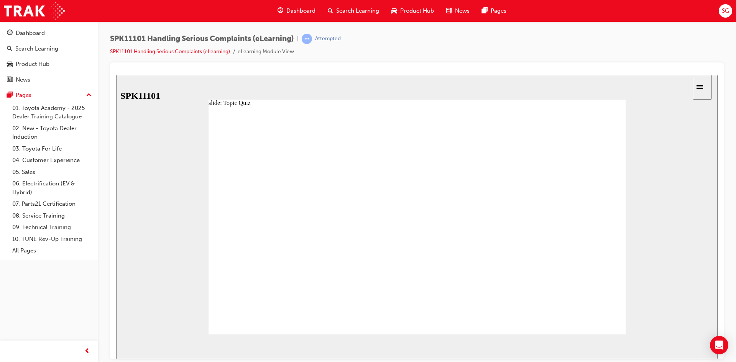
radio input "true"
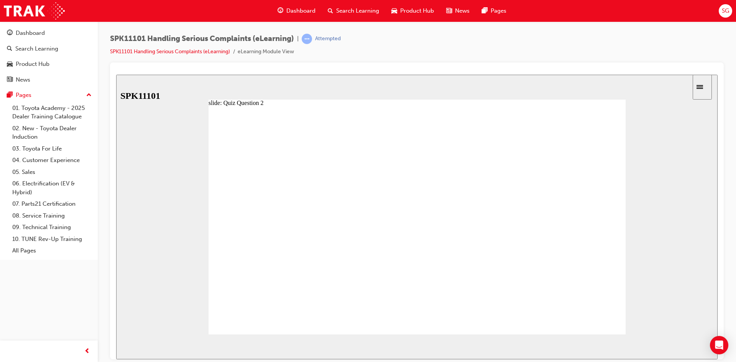
radio input "true"
click at [684, 345] on div "NEXT" at bounding box center [696, 347] width 24 height 8
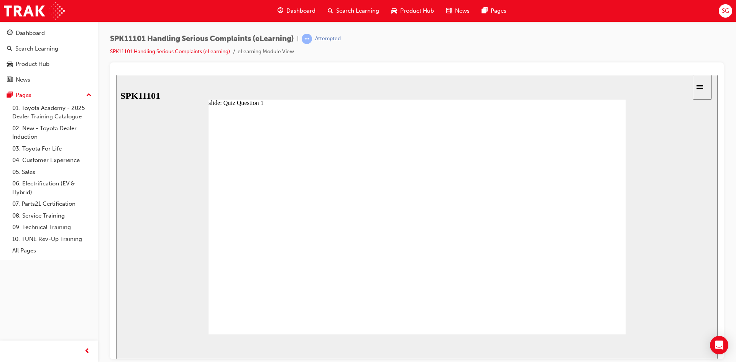
radio input "true"
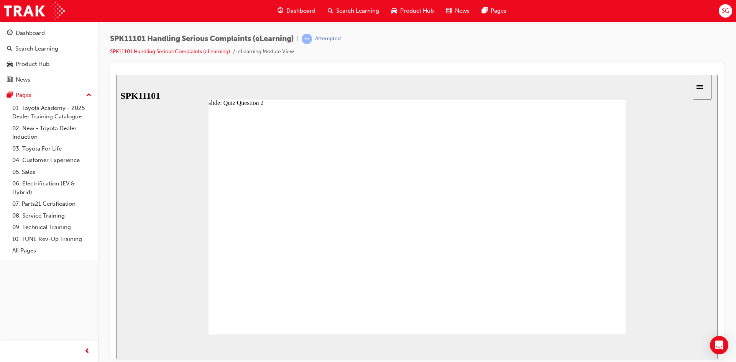
click at [687, 345] on span "NEXT" at bounding box center [692, 348] width 13 height 6
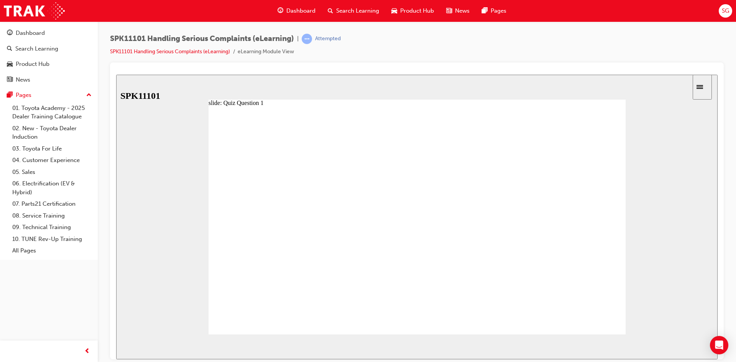
radio input "true"
drag, startPoint x: 296, startPoint y: 293, endPoint x: 295, endPoint y: 195, distance: 97.8
drag, startPoint x: 305, startPoint y: 281, endPoint x: 306, endPoint y: 227, distance: 54.5
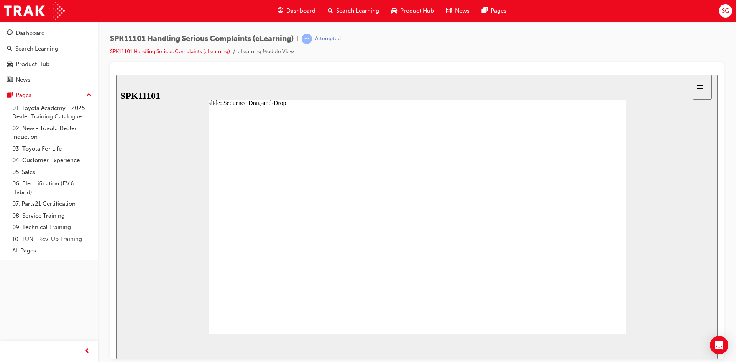
drag, startPoint x: 310, startPoint y: 266, endPoint x: 310, endPoint y: 248, distance: 18.0
drag, startPoint x: 297, startPoint y: 266, endPoint x: 303, endPoint y: 305, distance: 39.6
drag, startPoint x: 296, startPoint y: 277, endPoint x: 300, endPoint y: 302, distance: 25.7
drag, startPoint x: 296, startPoint y: 282, endPoint x: 293, endPoint y: 263, distance: 19.0
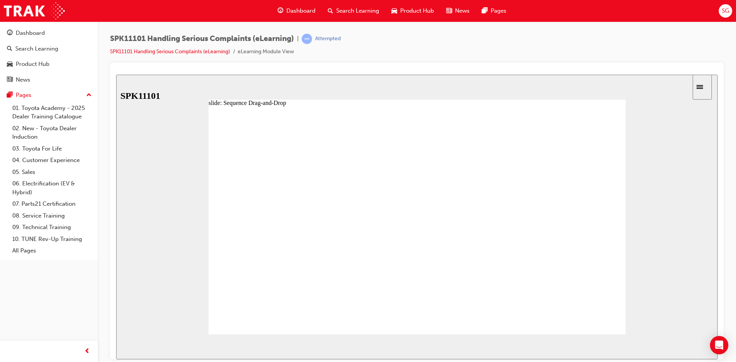
drag, startPoint x: 299, startPoint y: 261, endPoint x: 300, endPoint y: 283, distance: 21.5
drag, startPoint x: 296, startPoint y: 275, endPoint x: 296, endPoint y: 255, distance: 19.2
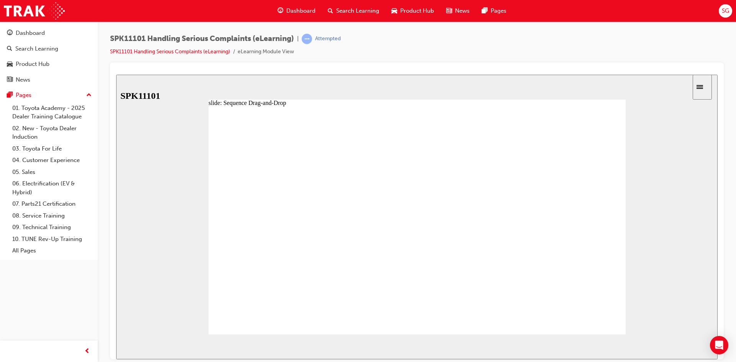
drag, startPoint x: 304, startPoint y: 257, endPoint x: 304, endPoint y: 243, distance: 13.8
drag, startPoint x: 308, startPoint y: 278, endPoint x: 302, endPoint y: 236, distance: 41.8
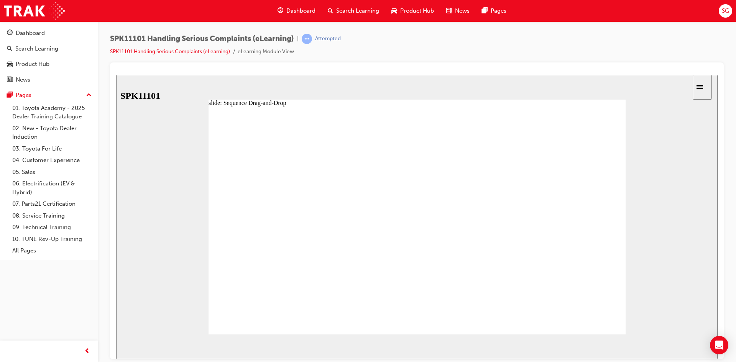
drag, startPoint x: 303, startPoint y: 280, endPoint x: 301, endPoint y: 263, distance: 16.2
drag, startPoint x: 294, startPoint y: 247, endPoint x: 293, endPoint y: 216, distance: 30.7
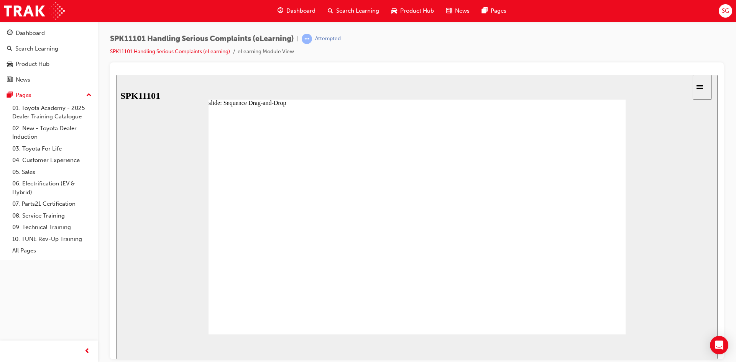
drag, startPoint x: 296, startPoint y: 222, endPoint x: 296, endPoint y: 207, distance: 15.0
drag, startPoint x: 303, startPoint y: 225, endPoint x: 301, endPoint y: 208, distance: 17.0
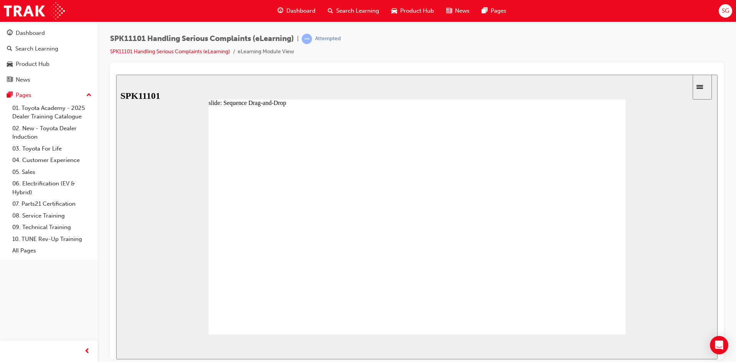
drag, startPoint x: 309, startPoint y: 245, endPoint x: 308, endPoint y: 223, distance: 22.3
click at [306, 10] on span "Dashboard" at bounding box center [300, 11] width 29 height 9
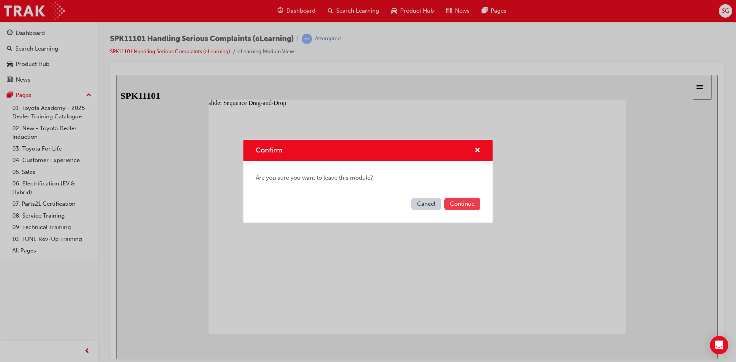
click at [464, 204] on button "Continue" at bounding box center [462, 204] width 36 height 13
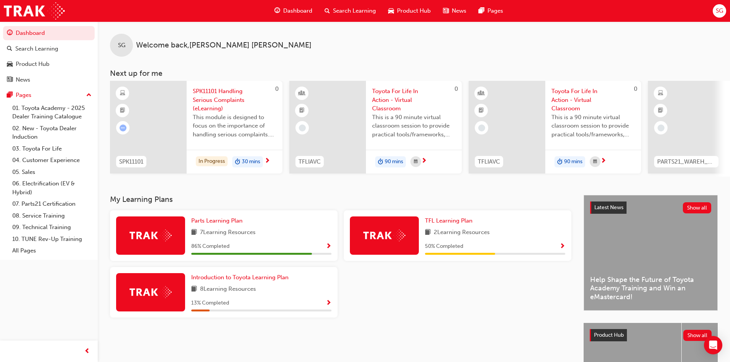
click at [221, 117] on span "This module is designed to focus on the importance of handling serious complain…" at bounding box center [235, 126] width 84 height 26
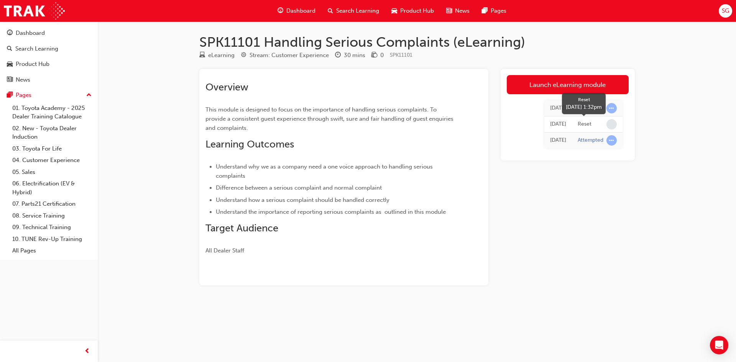
click at [589, 120] on div "Reset" at bounding box center [597, 124] width 39 height 10
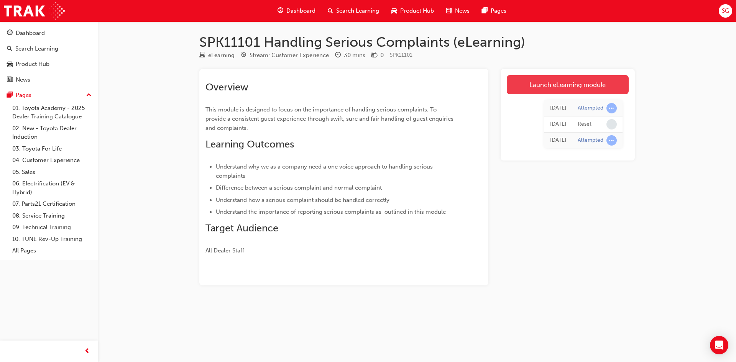
click at [547, 85] on link "Launch eLearning module" at bounding box center [568, 84] width 122 height 19
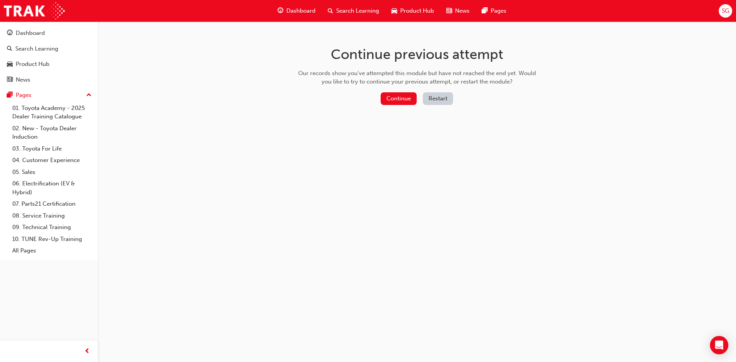
click at [447, 99] on button "Restart" at bounding box center [438, 98] width 30 height 13
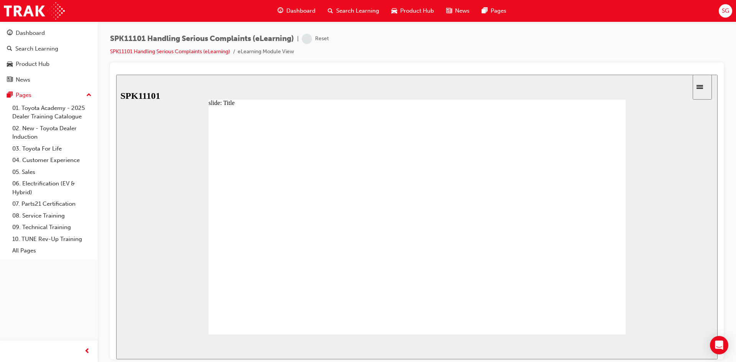
click at [692, 345] on span "NEXT" at bounding box center [692, 348] width 13 height 6
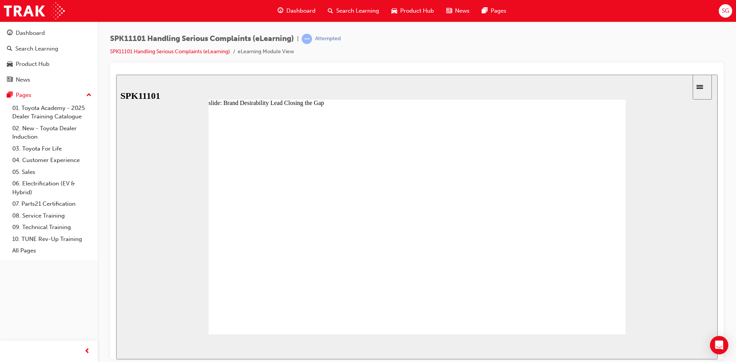
click at [116, 74] on image at bounding box center [116, 74] width 0 height 0
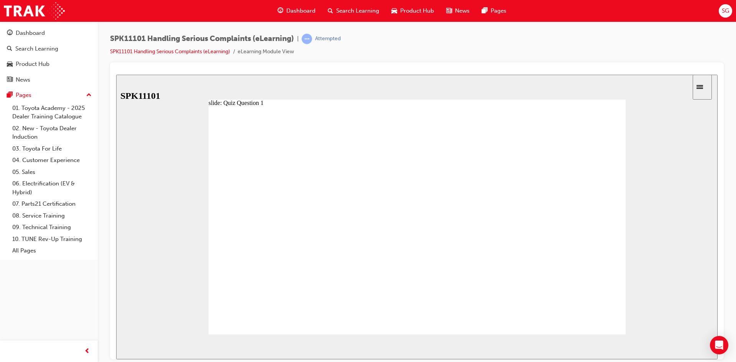
radio input "true"
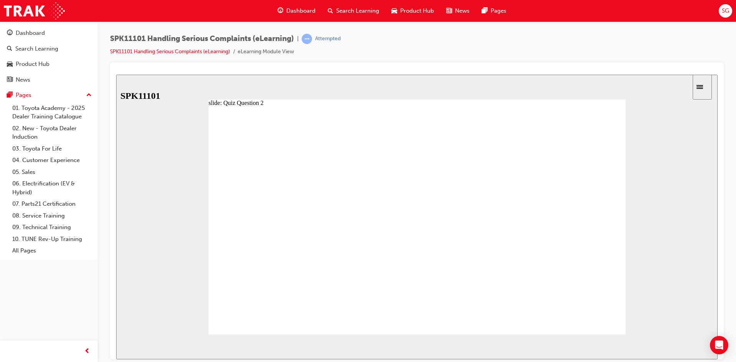
radio input "true"
click at [701, 349] on icon "next" at bounding box center [703, 346] width 4 height 7
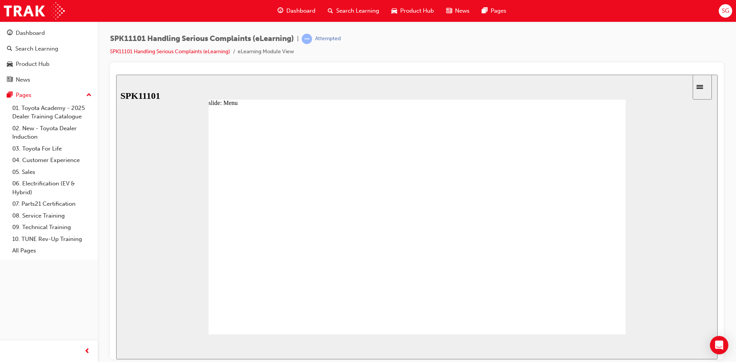
click at [700, 348] on section "SUBMIT NEXT PREV" at bounding box center [417, 346] width 602 height 25
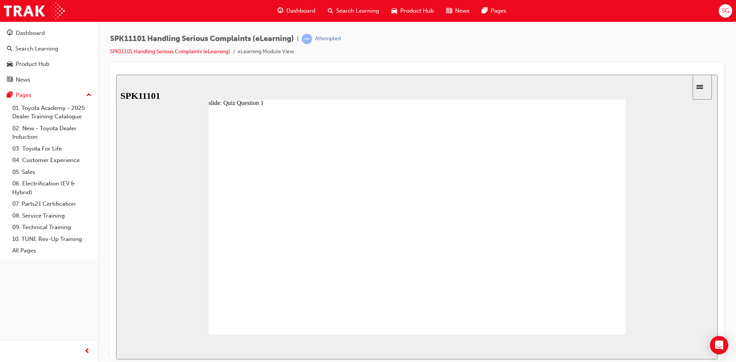
radio input "true"
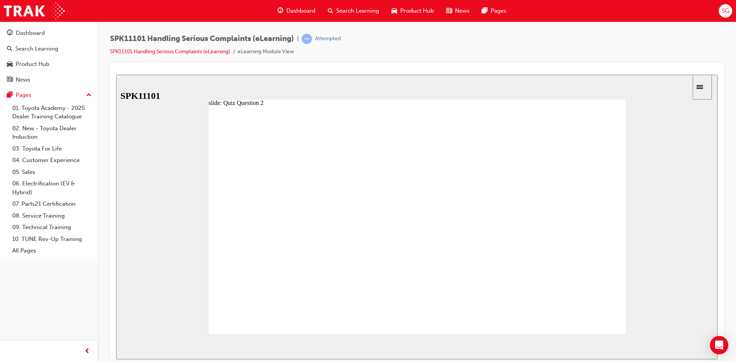
radio input "true"
click at [694, 345] on span "NEXT" at bounding box center [692, 348] width 13 height 6
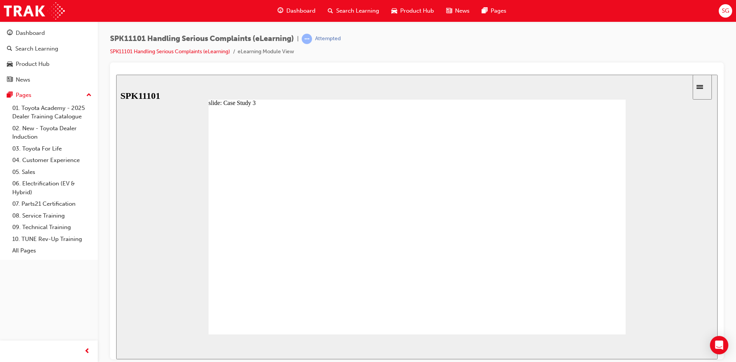
radio input "true"
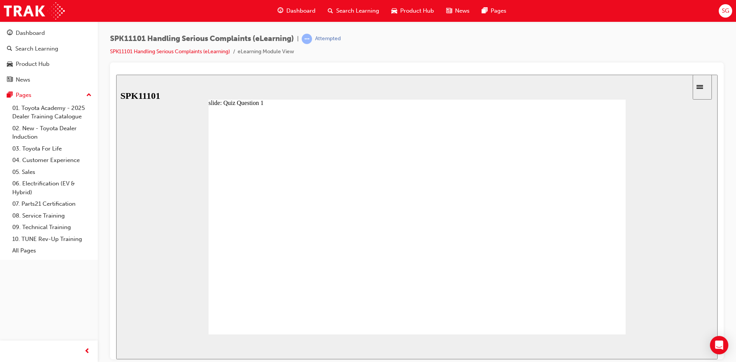
radio input "true"
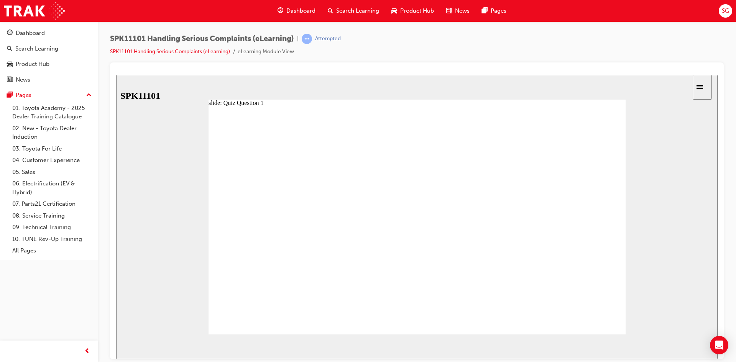
radio input "true"
drag, startPoint x: 317, startPoint y: 265, endPoint x: 312, endPoint y: 209, distance: 55.5
drag, startPoint x: 314, startPoint y: 291, endPoint x: 311, endPoint y: 235, distance: 56.5
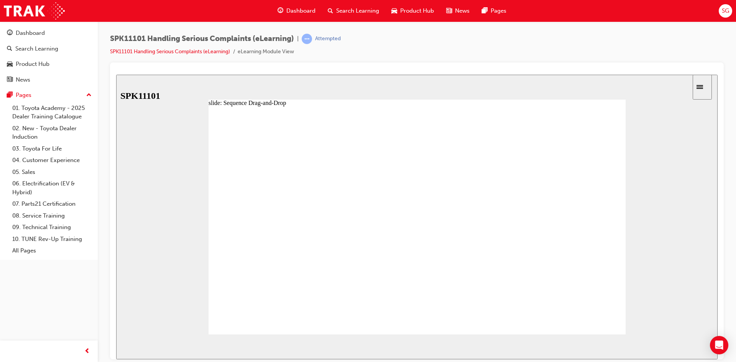
drag, startPoint x: 316, startPoint y: 294, endPoint x: 316, endPoint y: 255, distance: 38.3
click at [692, 345] on span "NEXT" at bounding box center [692, 348] width 13 height 6
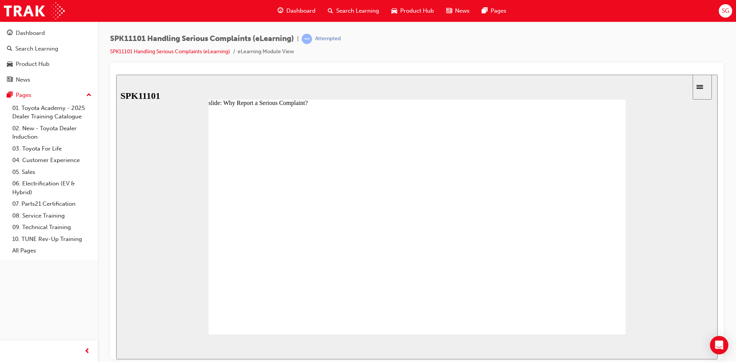
drag, startPoint x: 322, startPoint y: 193, endPoint x: 355, endPoint y: 192, distance: 33.4
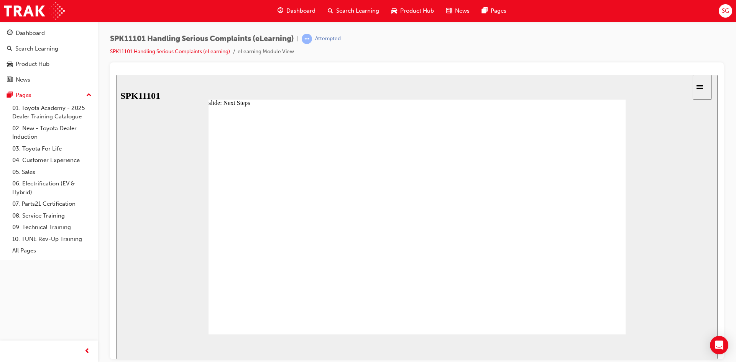
drag, startPoint x: 317, startPoint y: 193, endPoint x: 378, endPoint y: 196, distance: 60.7
drag, startPoint x: 358, startPoint y: 198, endPoint x: 395, endPoint y: 197, distance: 37.2
drag, startPoint x: 393, startPoint y: 196, endPoint x: 339, endPoint y: 191, distance: 53.8
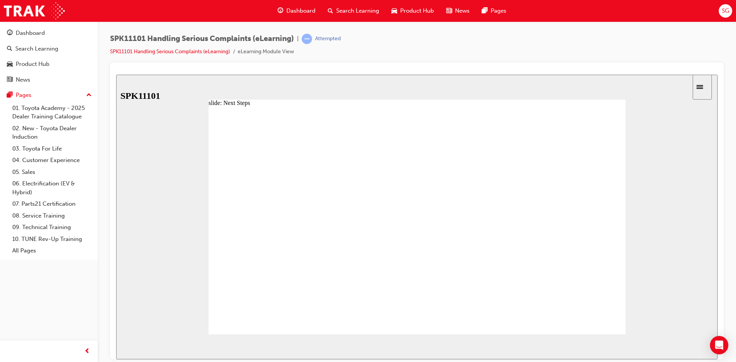
drag, startPoint x: 401, startPoint y: 190, endPoint x: 341, endPoint y: 190, distance: 60.2
drag, startPoint x: 317, startPoint y: 195, endPoint x: 354, endPoint y: 192, distance: 36.9
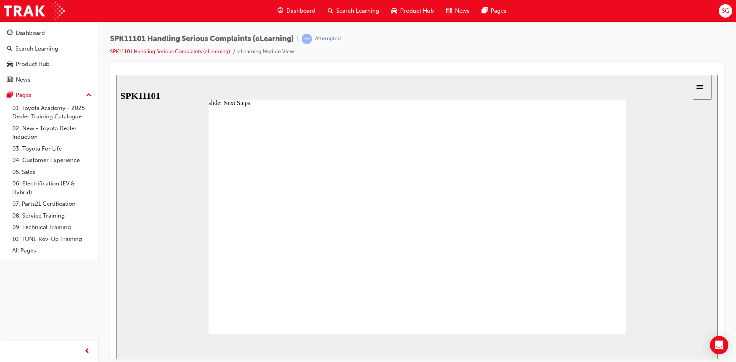
drag, startPoint x: 357, startPoint y: 192, endPoint x: 404, endPoint y: 192, distance: 47.5
drag, startPoint x: 404, startPoint y: 192, endPoint x: 438, endPoint y: 188, distance: 34.3
drag, startPoint x: 439, startPoint y: 188, endPoint x: 479, endPoint y: 199, distance: 41.2
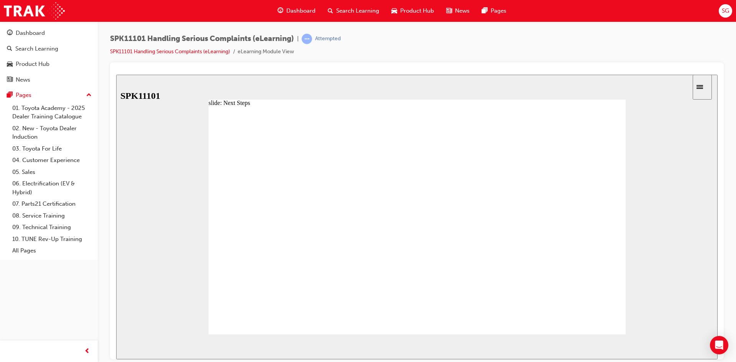
type input "4"
drag, startPoint x: 444, startPoint y: 196, endPoint x: 496, endPoint y: 196, distance: 51.8
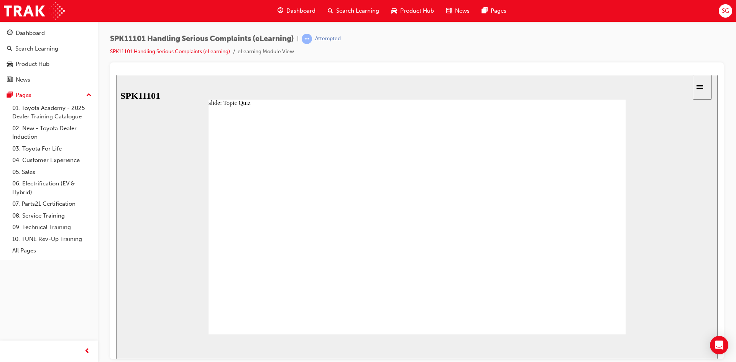
radio input "true"
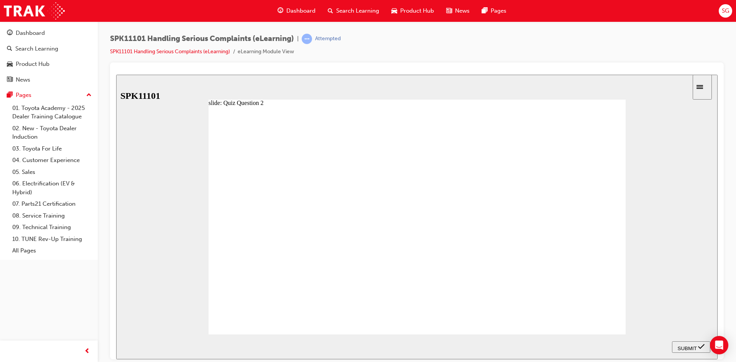
radio input "true"
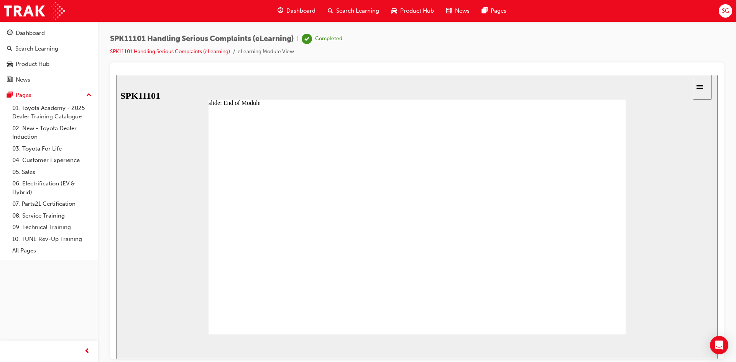
click at [298, 14] on span "Dashboard" at bounding box center [300, 11] width 29 height 9
